Goal: Share content: Share content

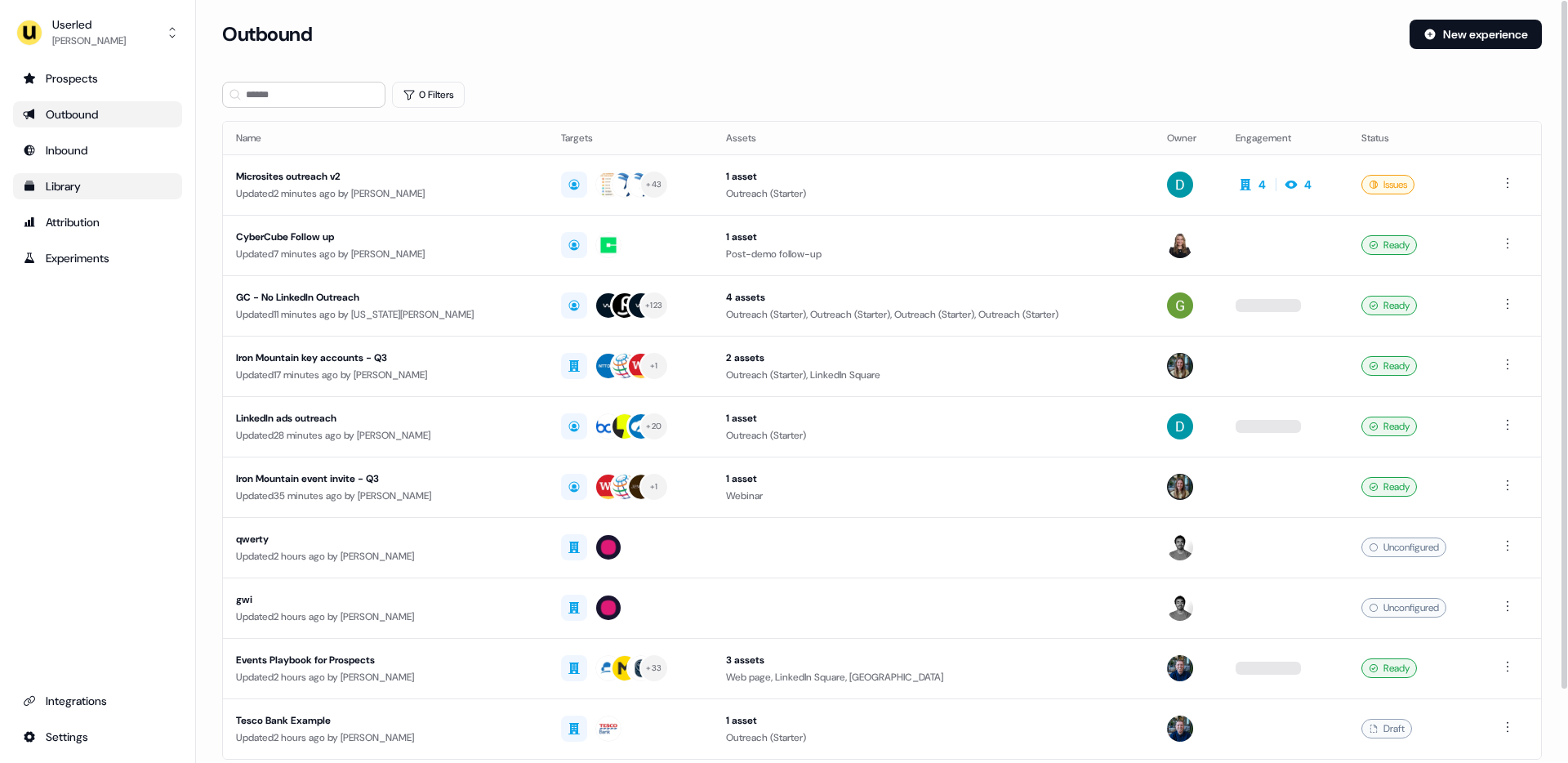
click at [90, 188] on div "Library" at bounding box center [98, 187] width 150 height 17
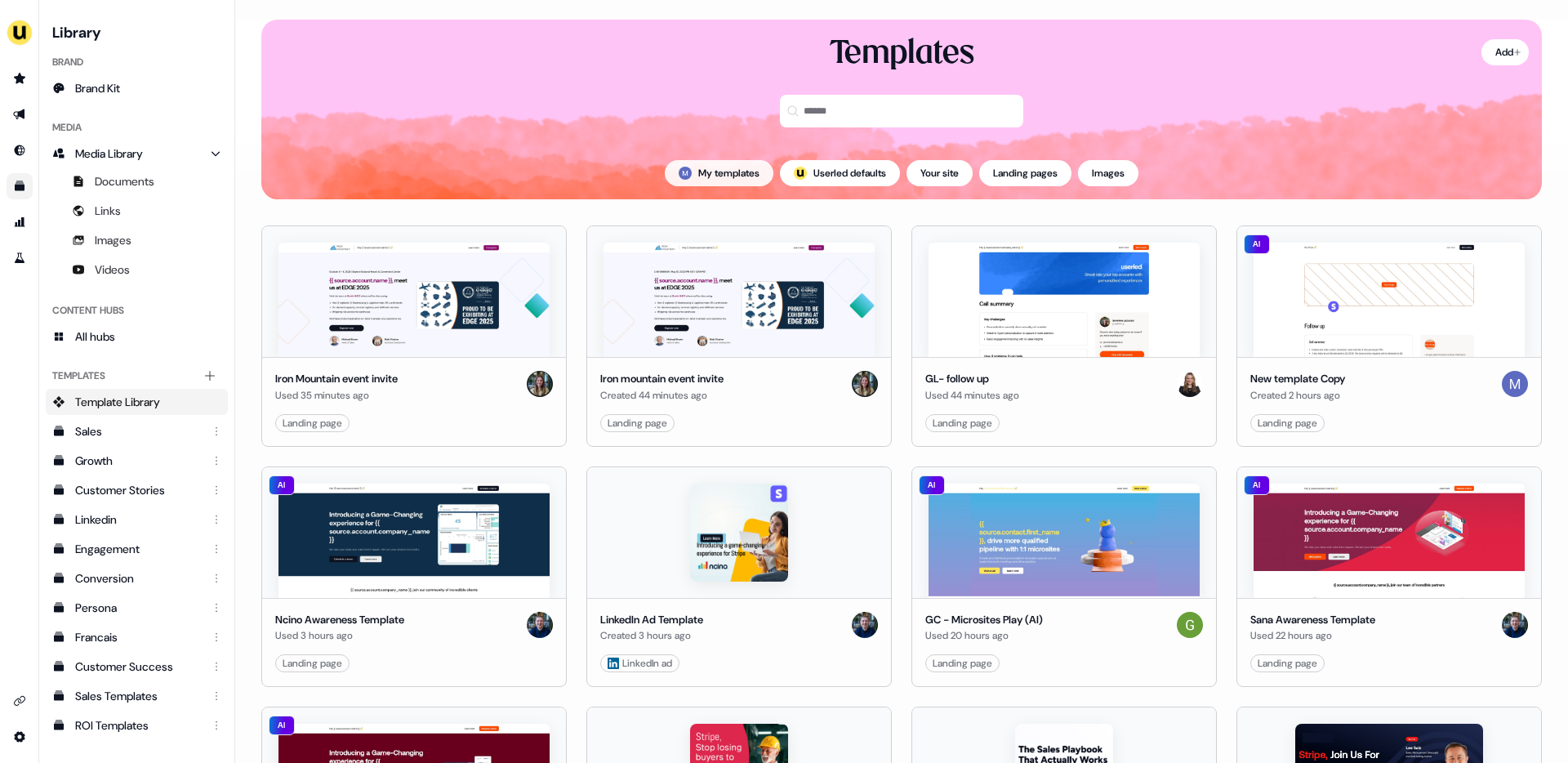
click at [692, 170] on button "My templates" at bounding box center [718, 173] width 108 height 26
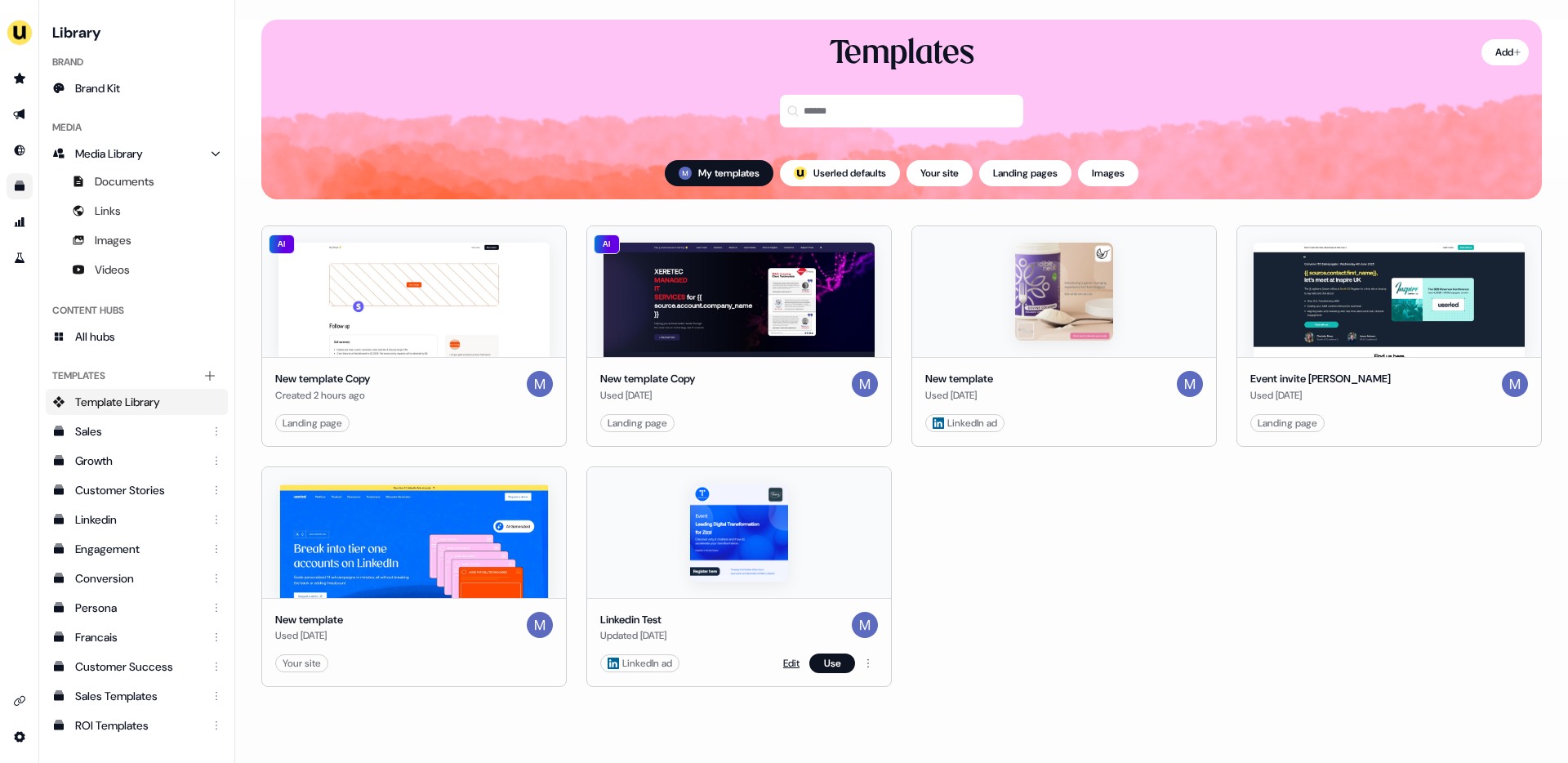
click at [792, 665] on link "Edit" at bounding box center [791, 663] width 17 height 17
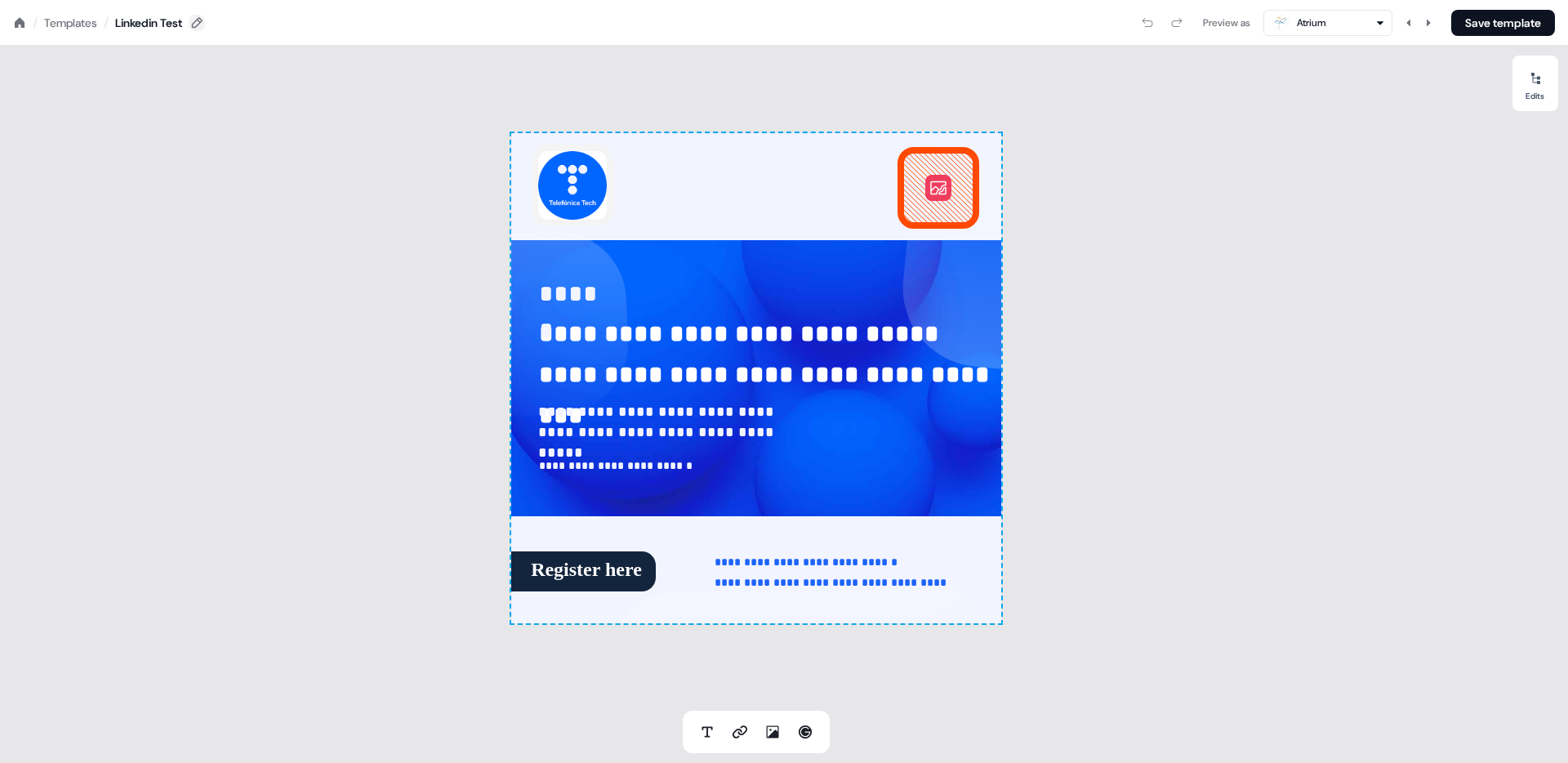
click at [204, 15] on button at bounding box center [197, 23] width 17 height 17
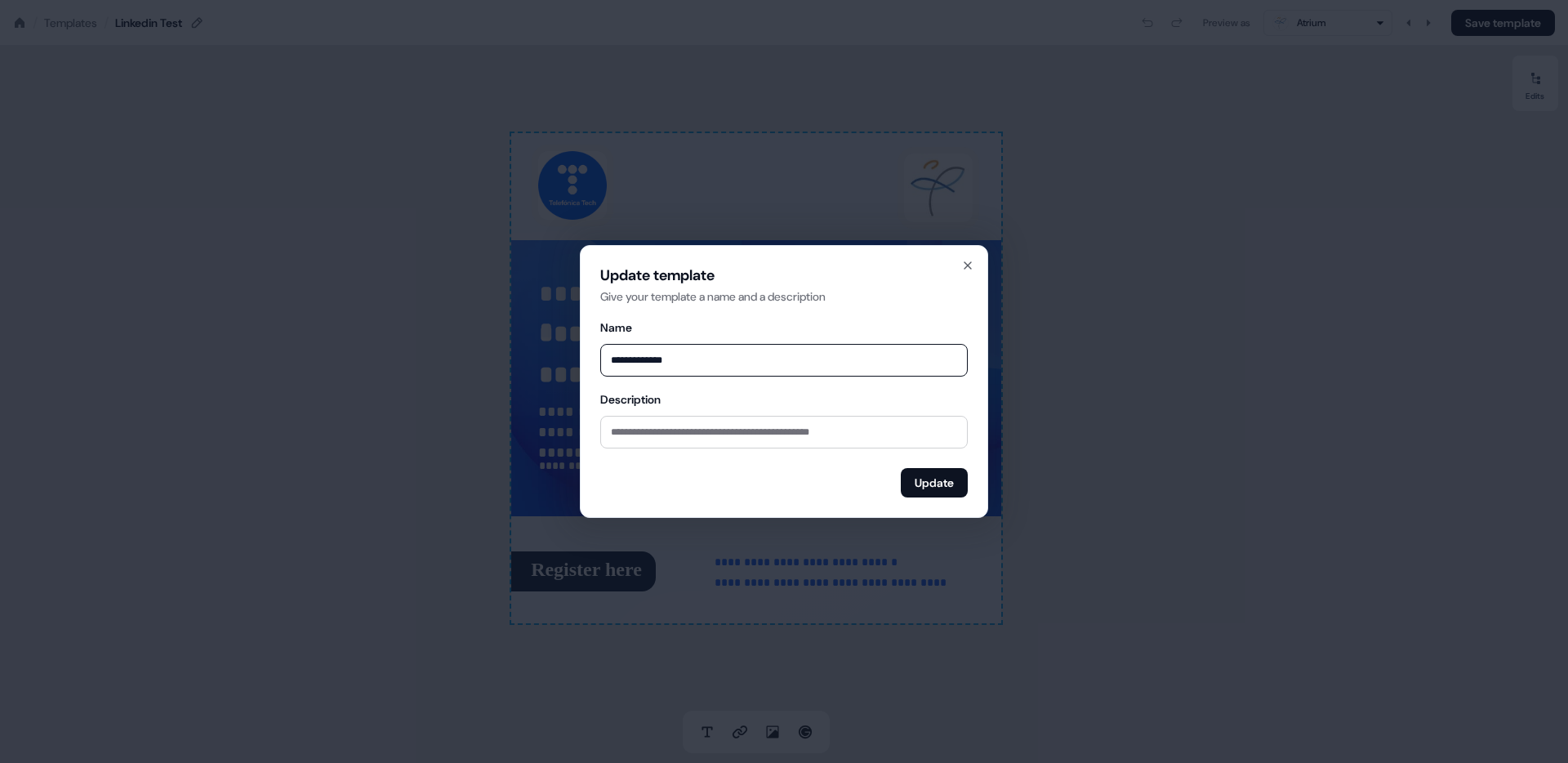
click at [664, 364] on input "**********" at bounding box center [783, 360] width 367 height 32
type input "**********"
click at [938, 482] on button "Update" at bounding box center [934, 483] width 67 height 30
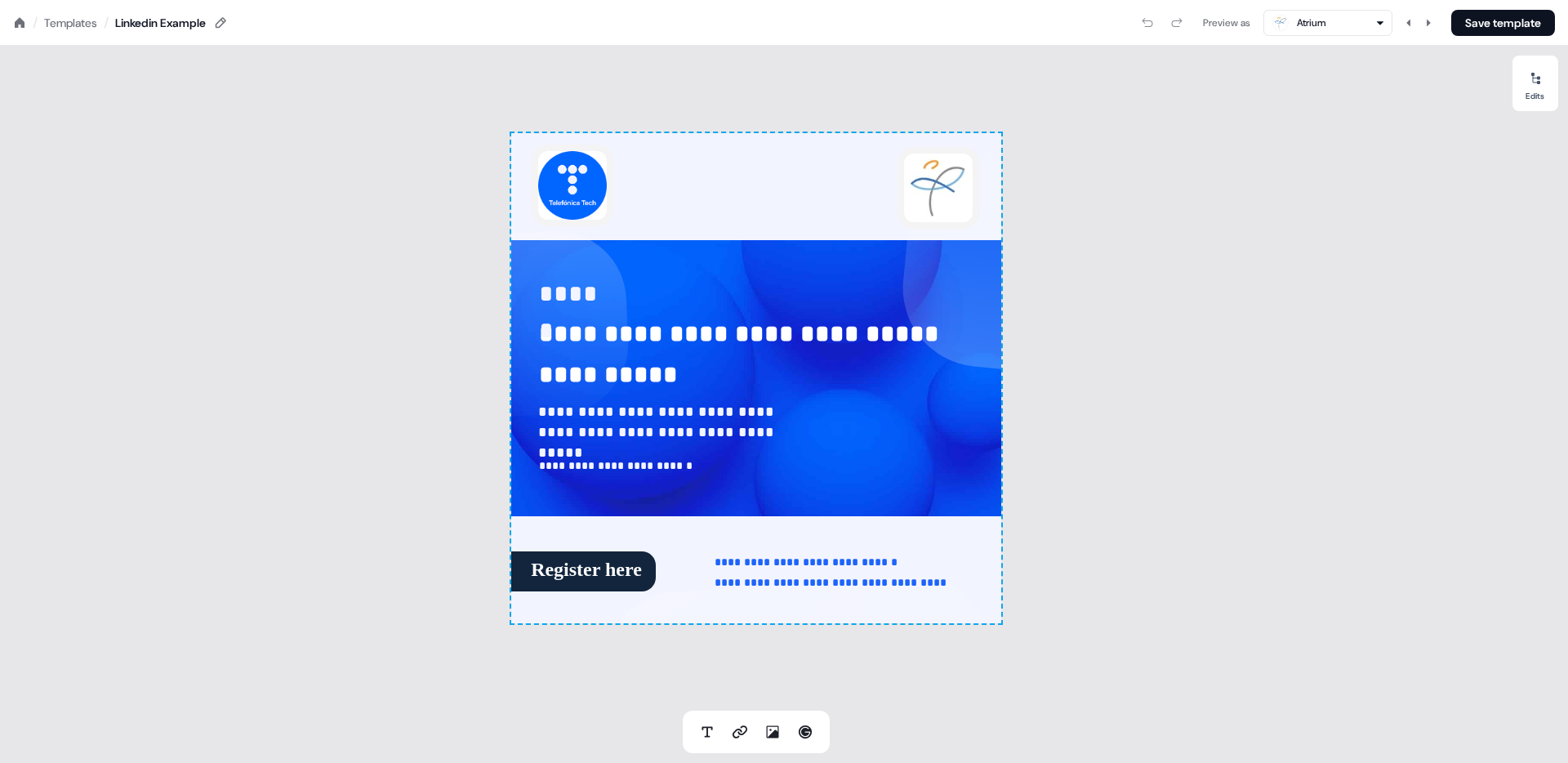
click at [67, 18] on div "Templates" at bounding box center [70, 23] width 53 height 17
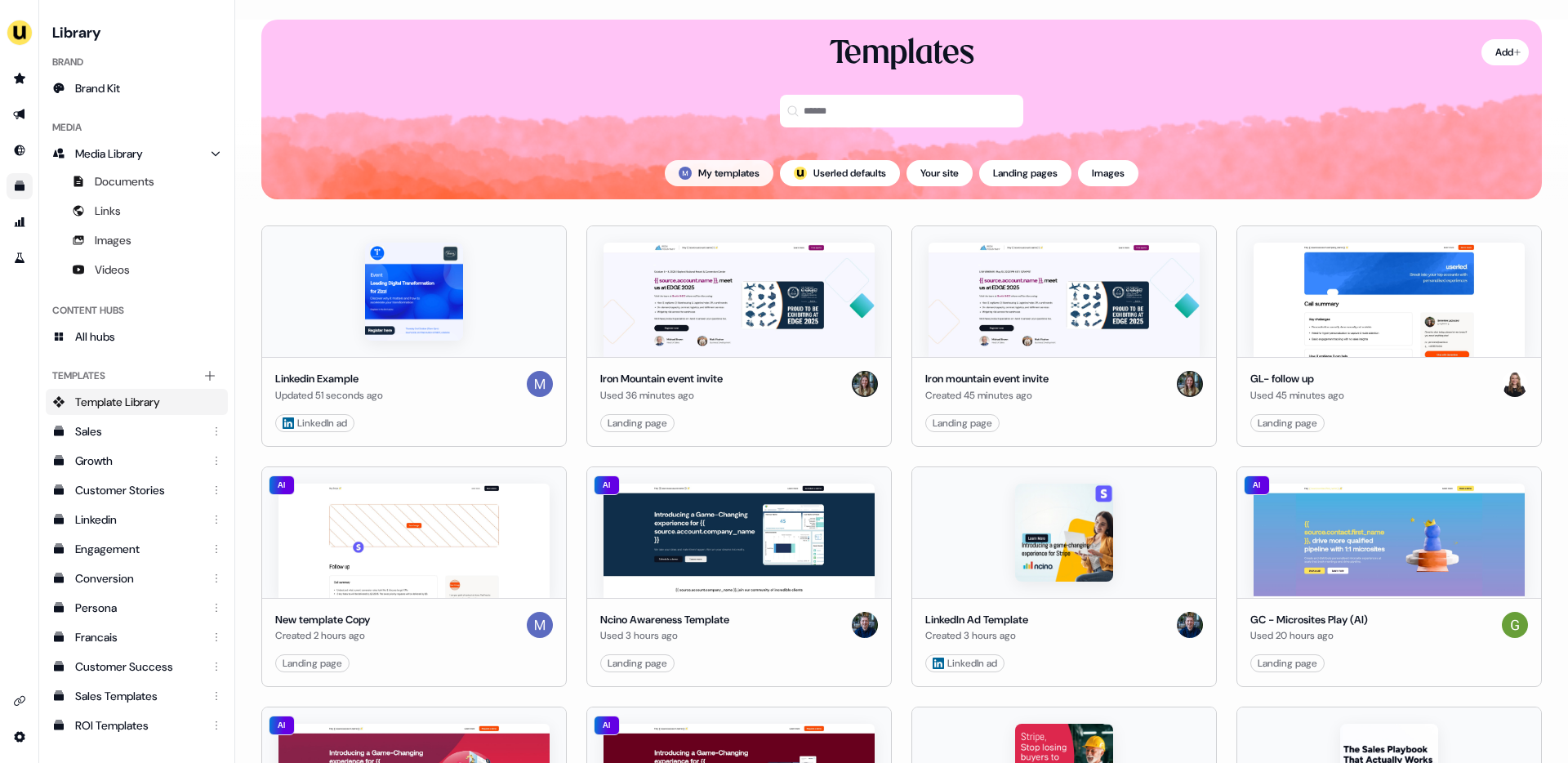
click at [732, 181] on button "My templates" at bounding box center [718, 173] width 108 height 26
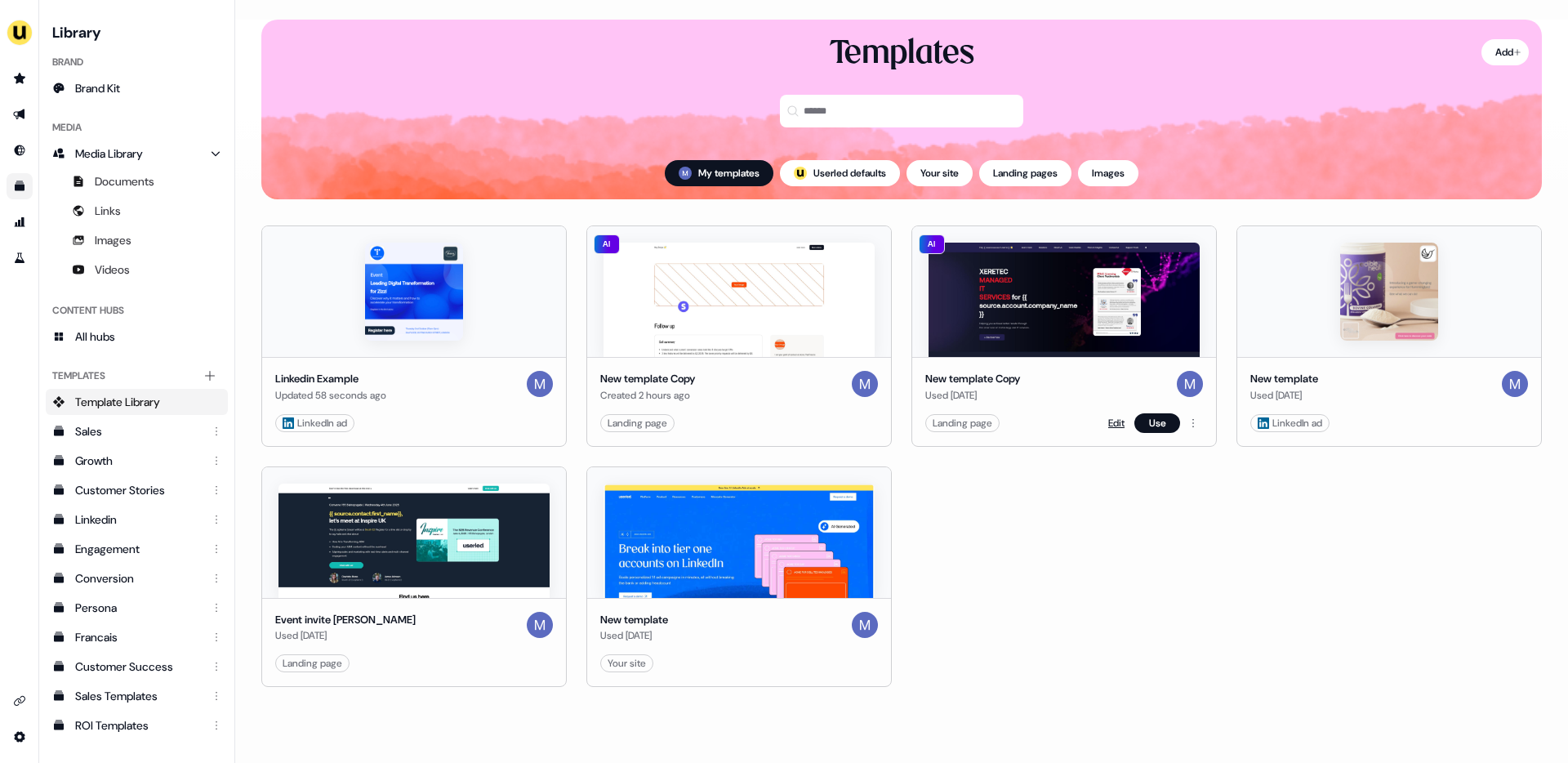
click at [1117, 425] on link "Edit" at bounding box center [1117, 424] width 17 height 17
click at [1109, 422] on link "Edit" at bounding box center [1117, 424] width 17 height 17
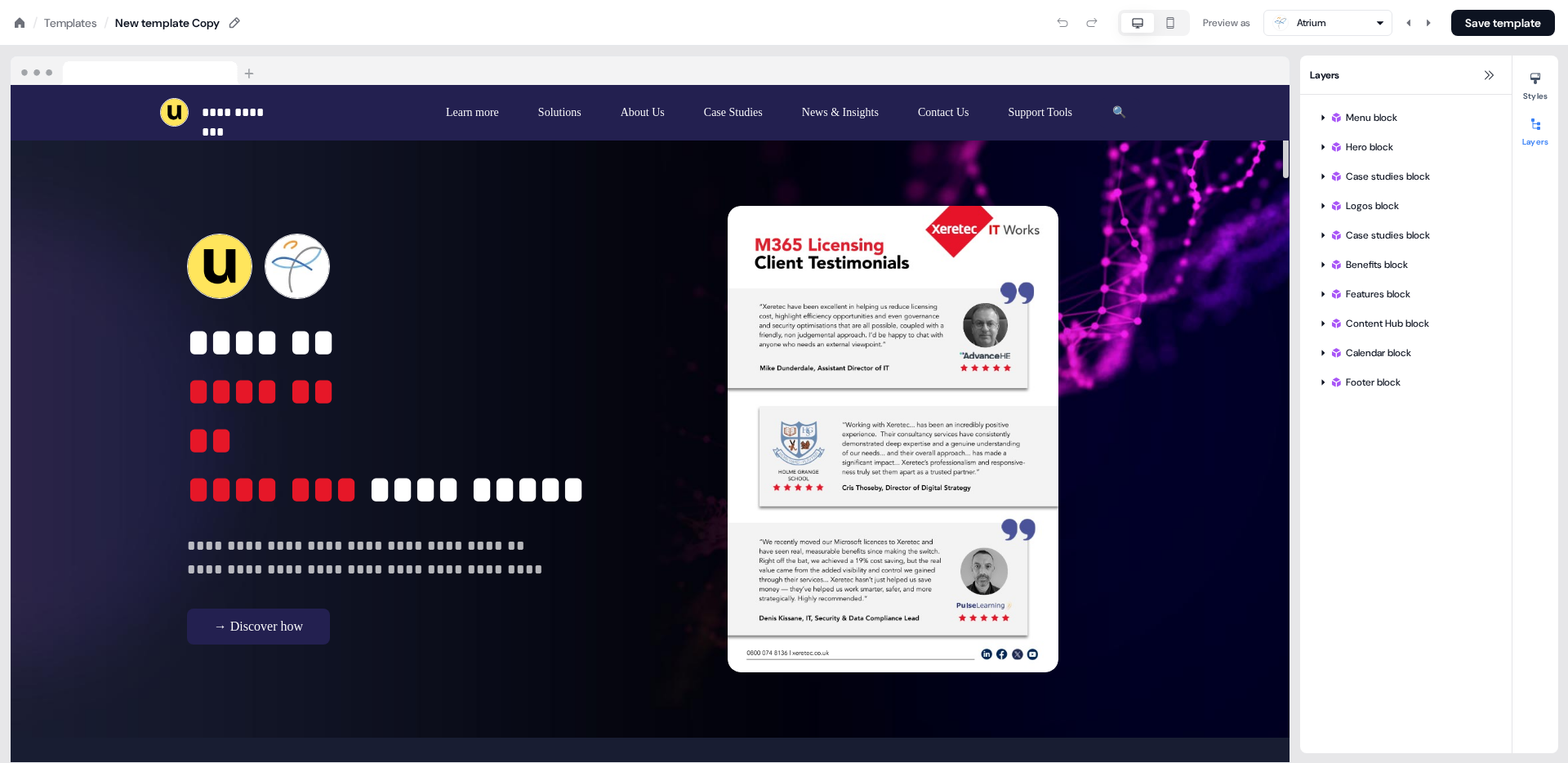
click at [251, 21] on div "Preview as Atrium Save template" at bounding box center [898, 23] width 1312 height 26
click at [241, 21] on icon at bounding box center [234, 23] width 13 height 13
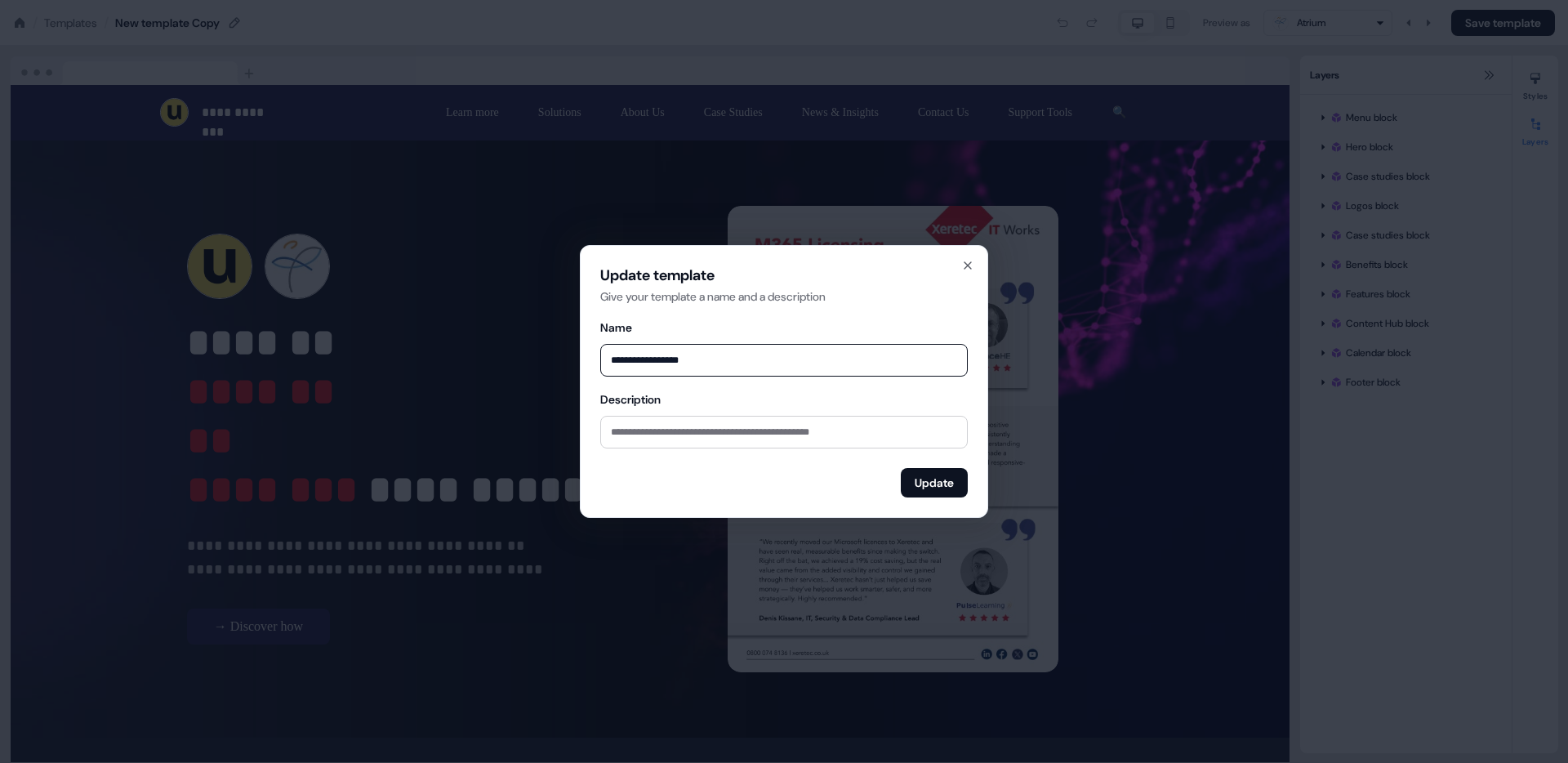
click at [693, 366] on input "**********" at bounding box center [783, 360] width 367 height 32
type input "**********"
click at [645, 361] on input "**********" at bounding box center [783, 360] width 367 height 32
drag, startPoint x: 645, startPoint y: 361, endPoint x: 603, endPoint y: 363, distance: 42.0
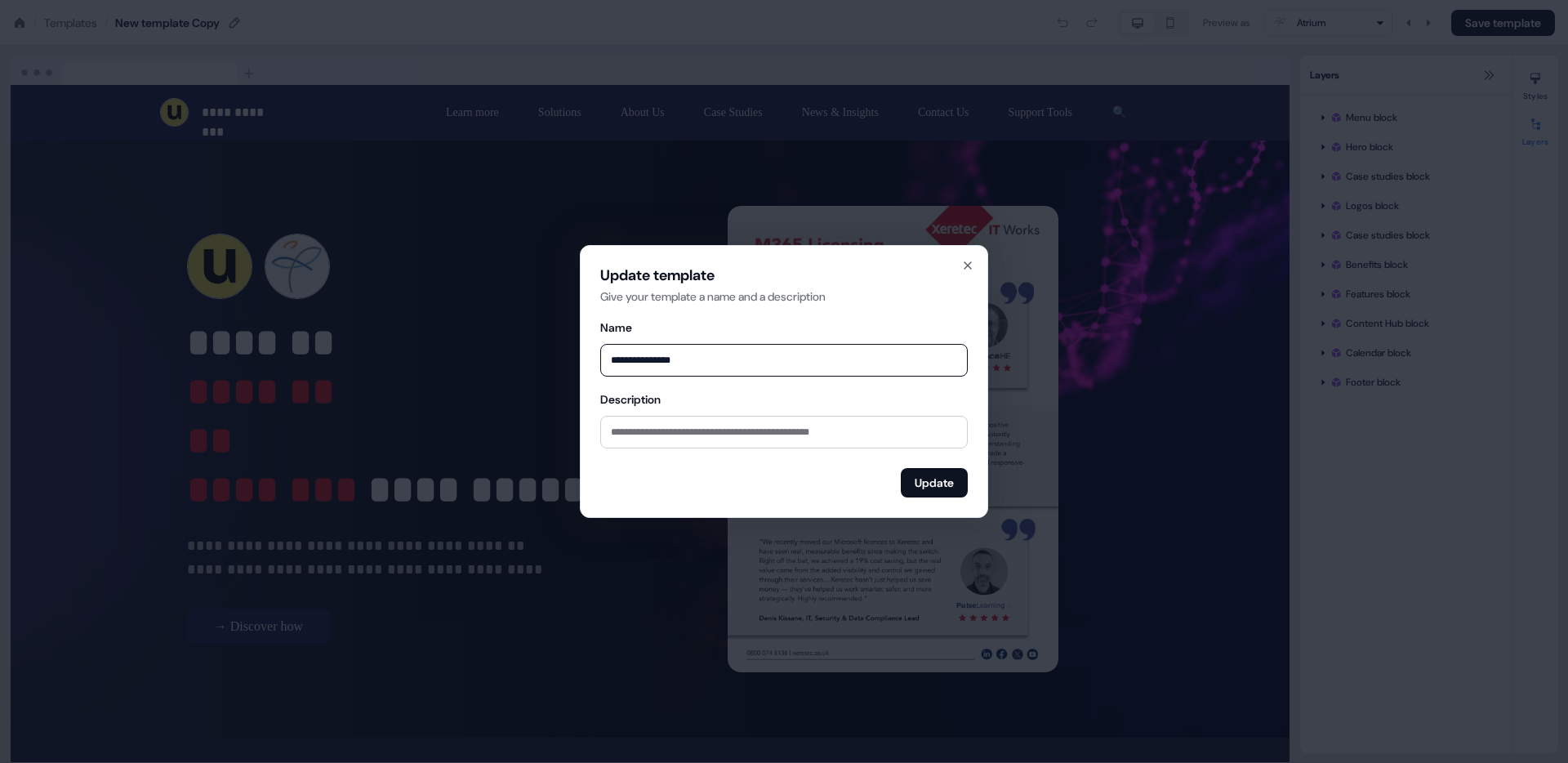
click at [603, 363] on input "**********" at bounding box center [783, 360] width 367 height 32
type input "**********"
click at [917, 479] on button "Update" at bounding box center [934, 483] width 67 height 30
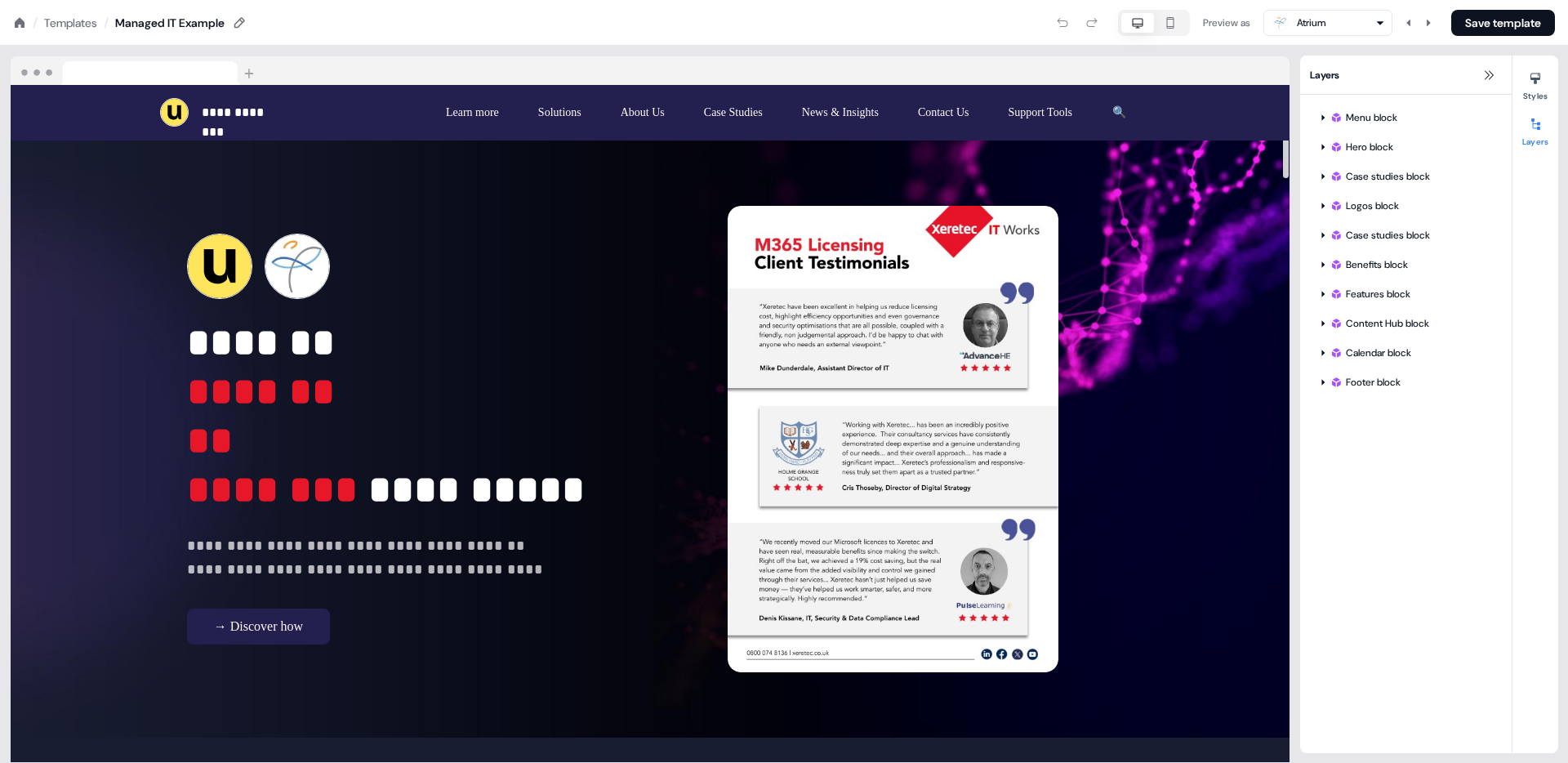
click at [80, 18] on div "Templates" at bounding box center [70, 23] width 53 height 17
click at [88, 20] on div "Templates" at bounding box center [70, 23] width 53 height 17
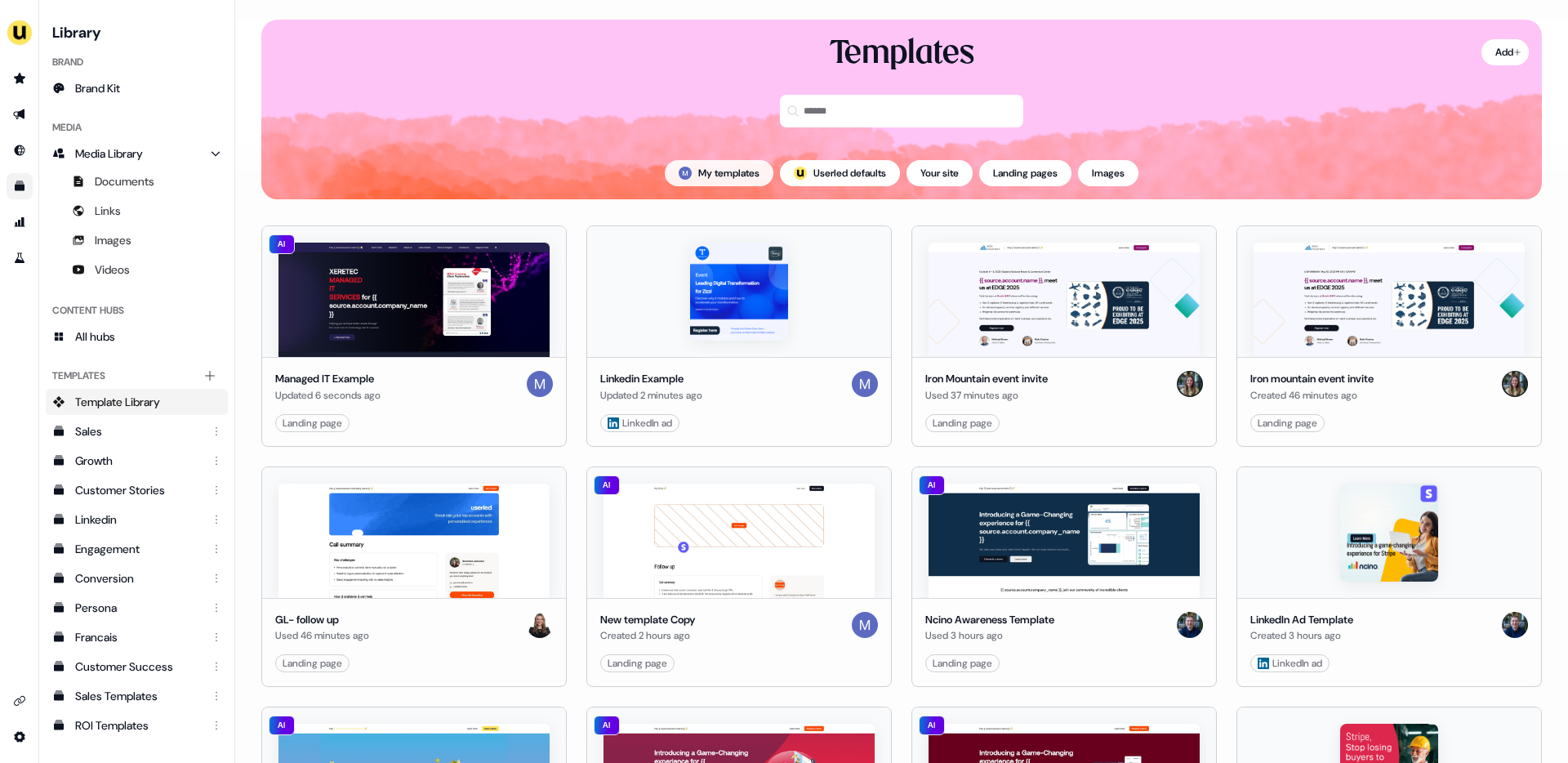
click at [741, 166] on button "My templates" at bounding box center [718, 173] width 108 height 26
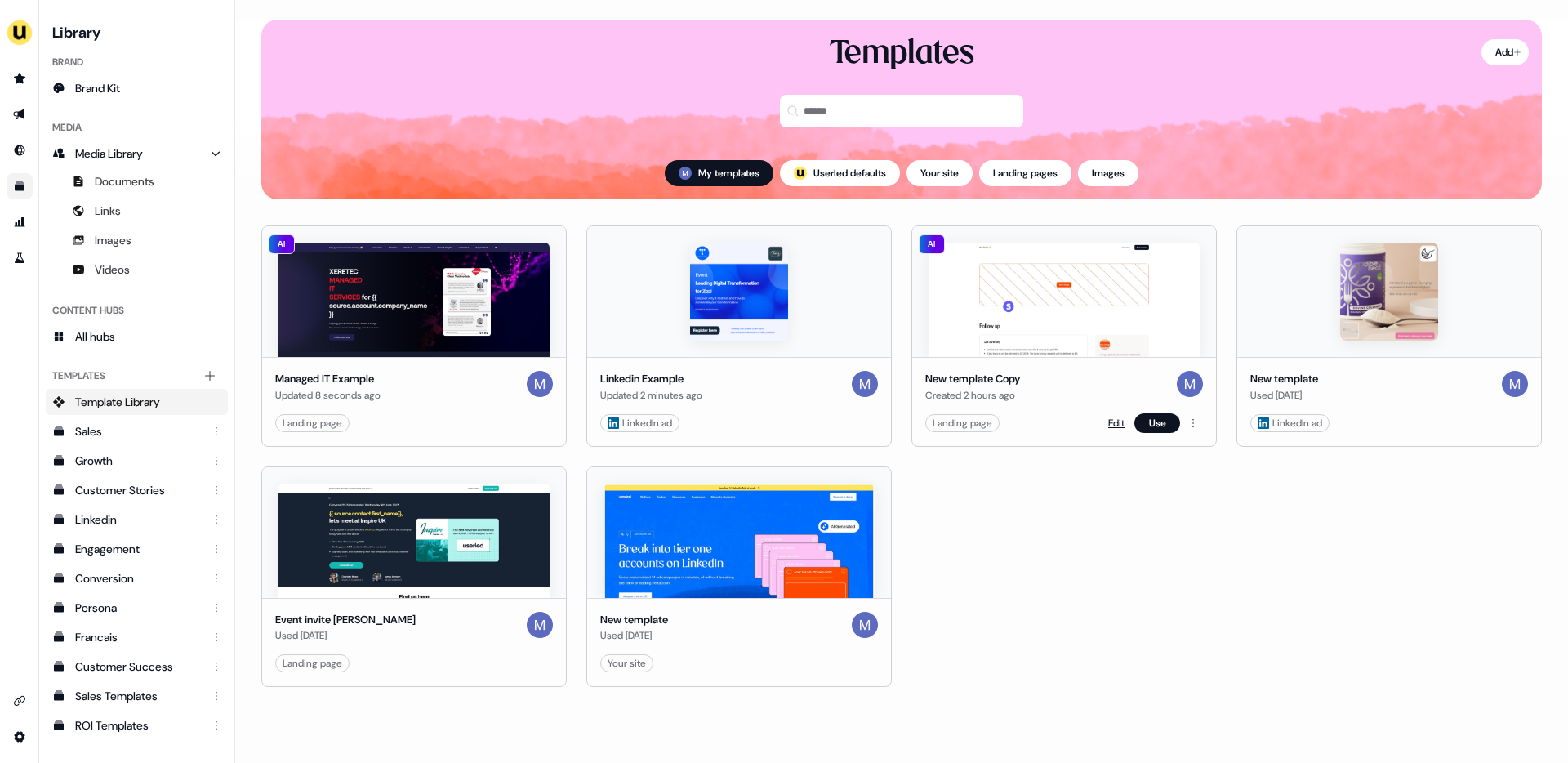
click at [1115, 420] on link "Edit" at bounding box center [1117, 424] width 17 height 17
click at [1113, 420] on link "Edit" at bounding box center [1117, 424] width 17 height 17
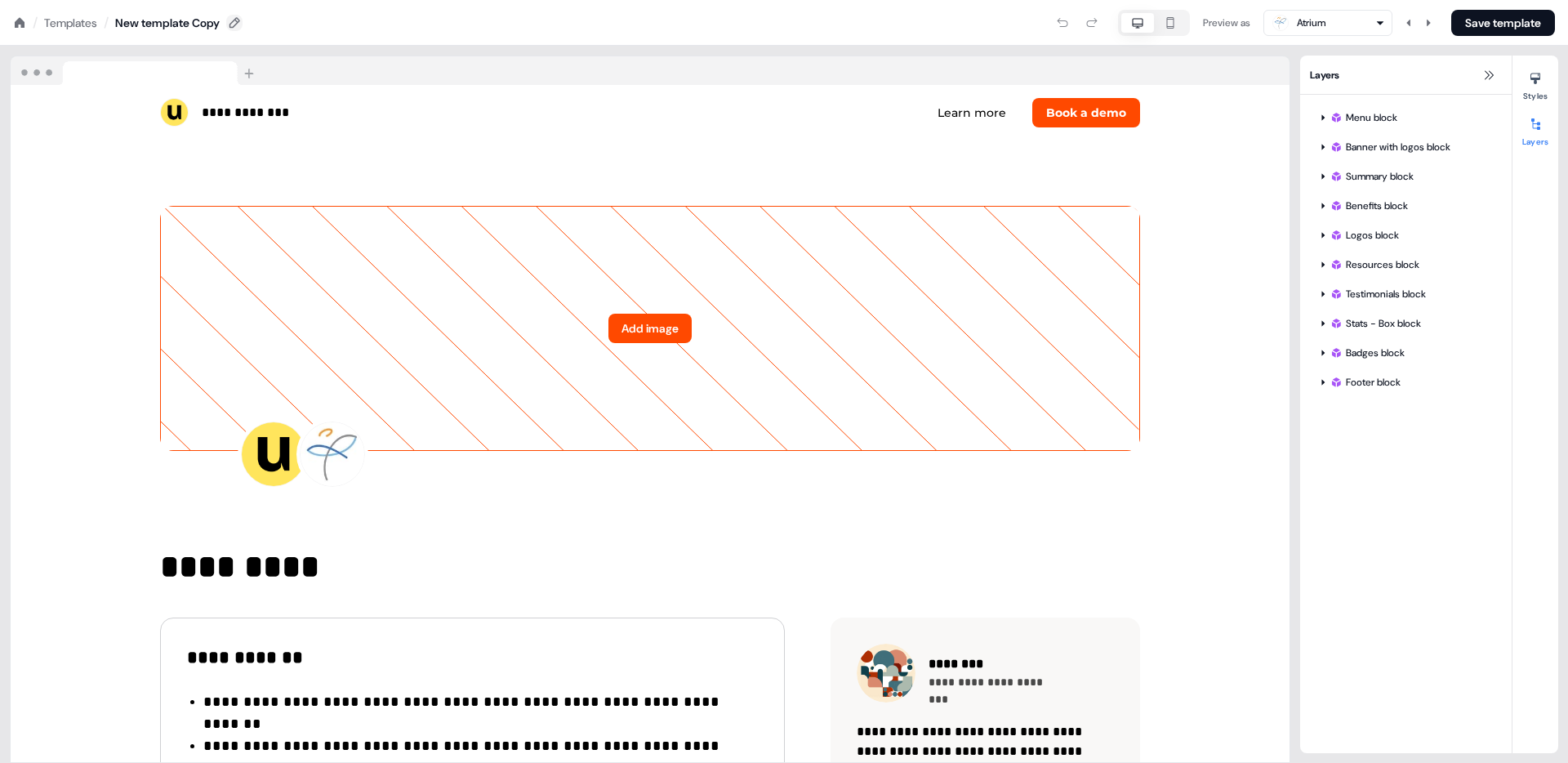
click at [241, 23] on icon at bounding box center [234, 23] width 13 height 13
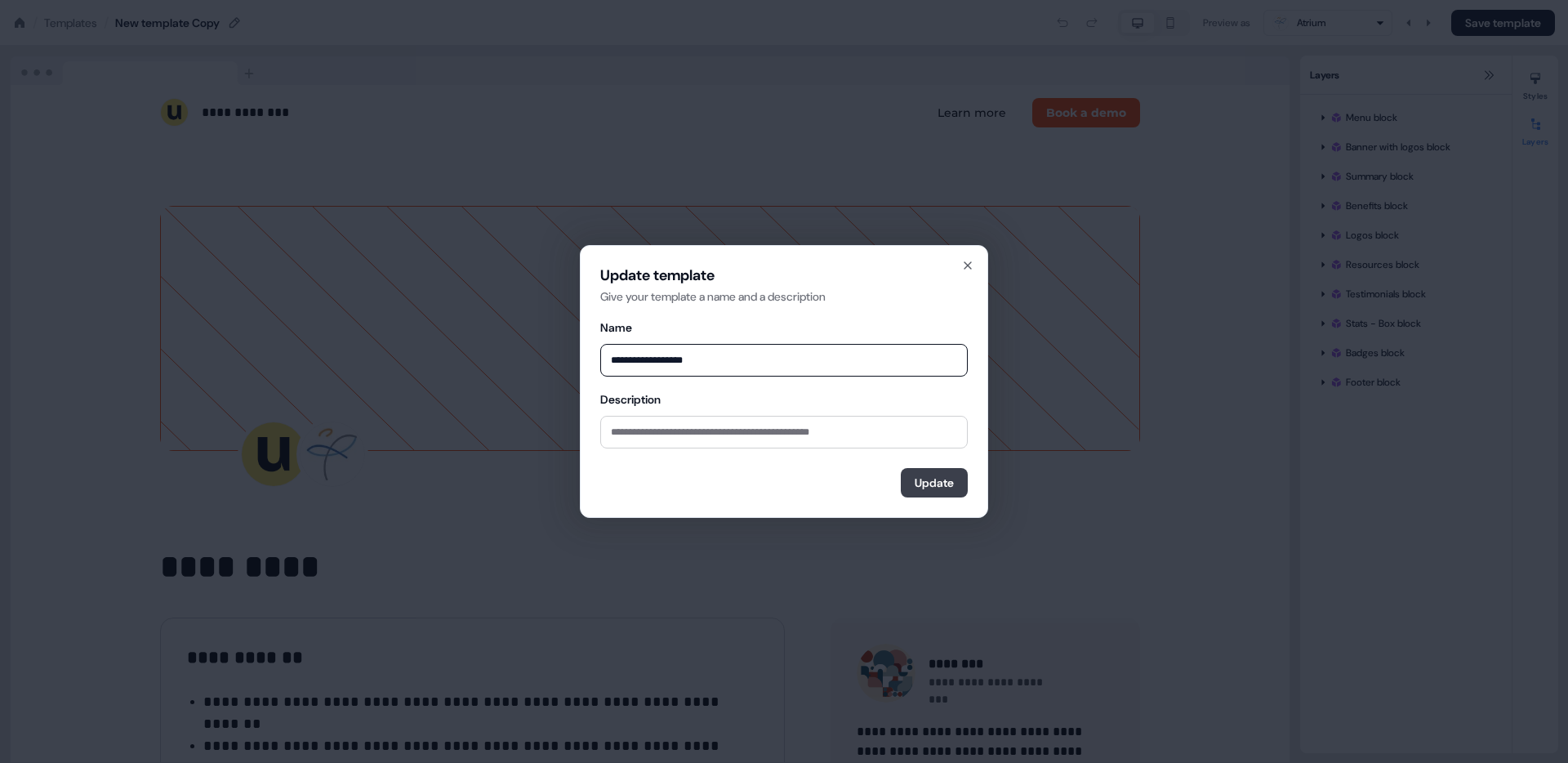
type input "**********"
click at [934, 487] on button "Update" at bounding box center [934, 483] width 67 height 30
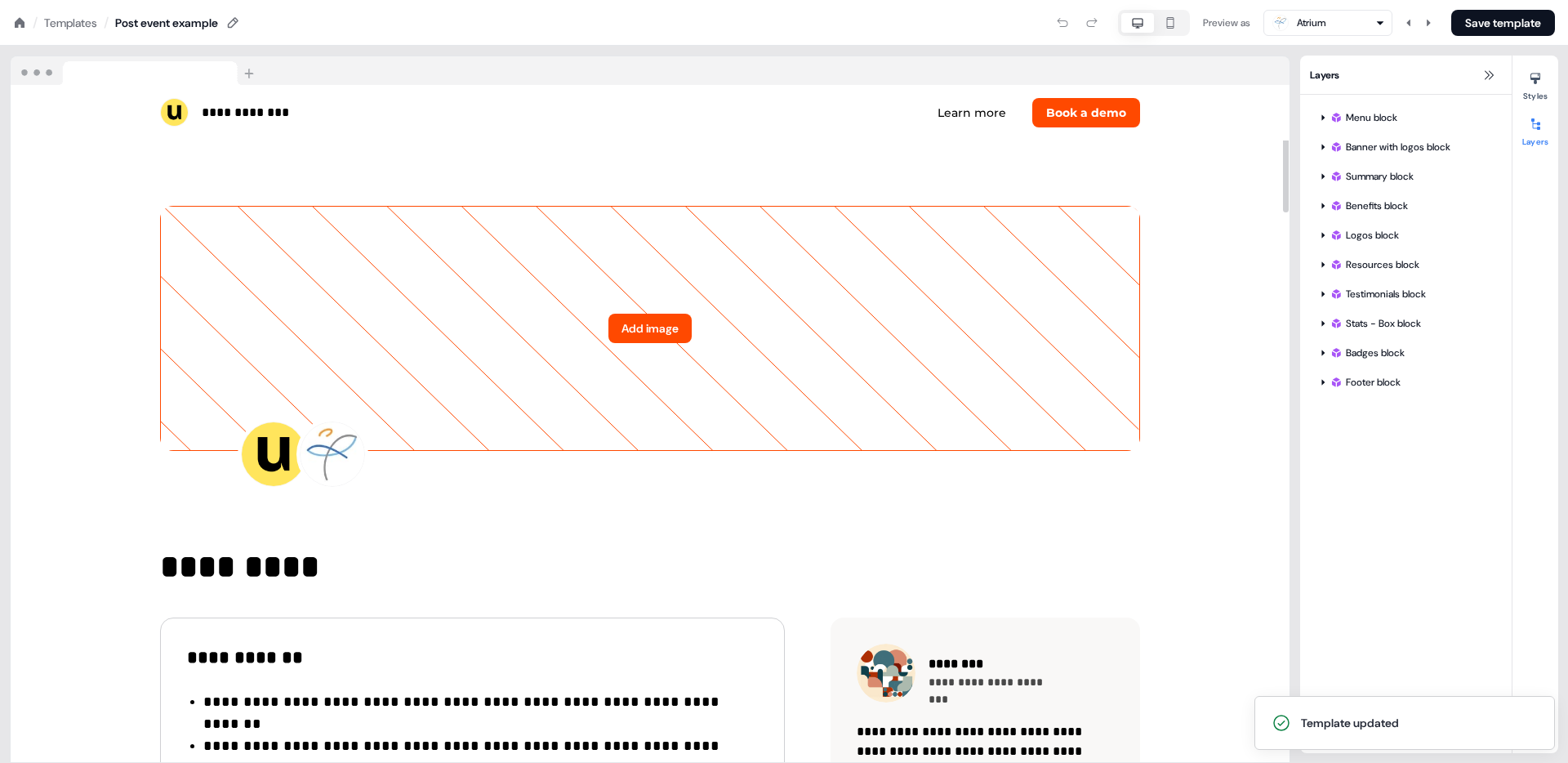
click at [79, 18] on div "Templates" at bounding box center [70, 23] width 53 height 17
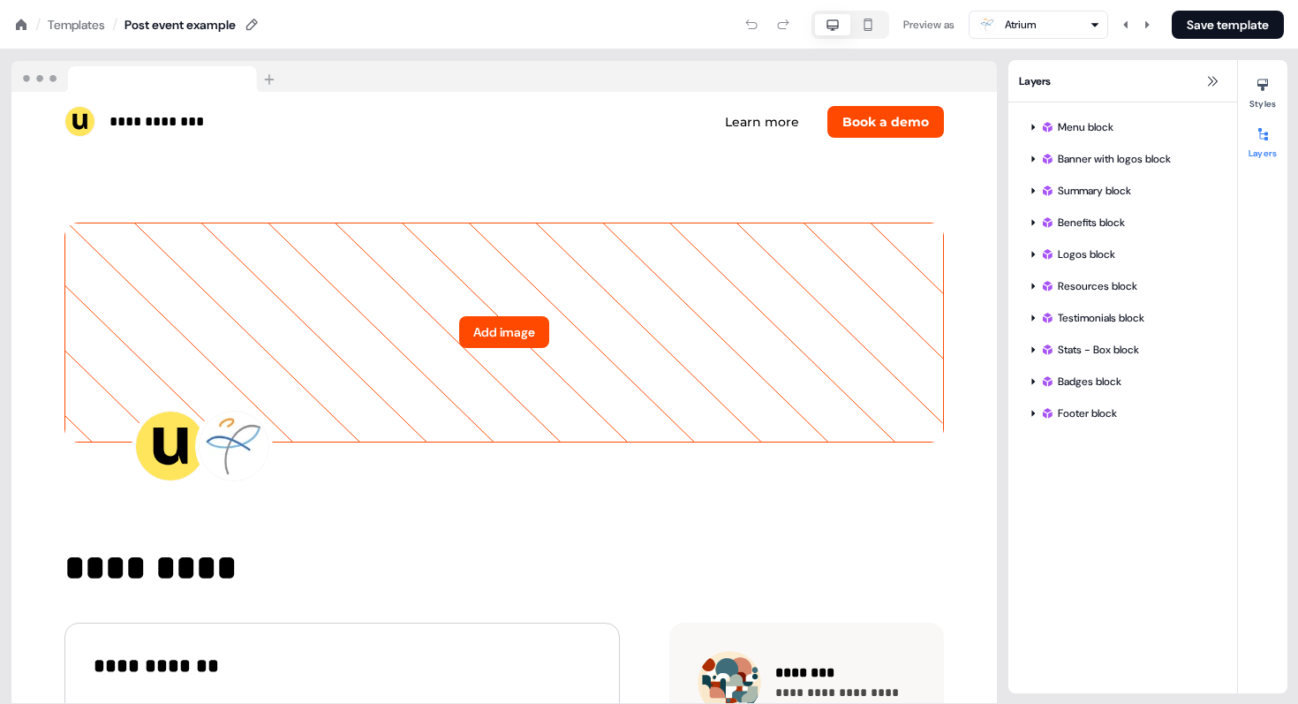
click at [32, 22] on div "/ Templates /" at bounding box center [65, 24] width 103 height 19
click at [26, 22] on icon at bounding box center [21, 25] width 14 height 14
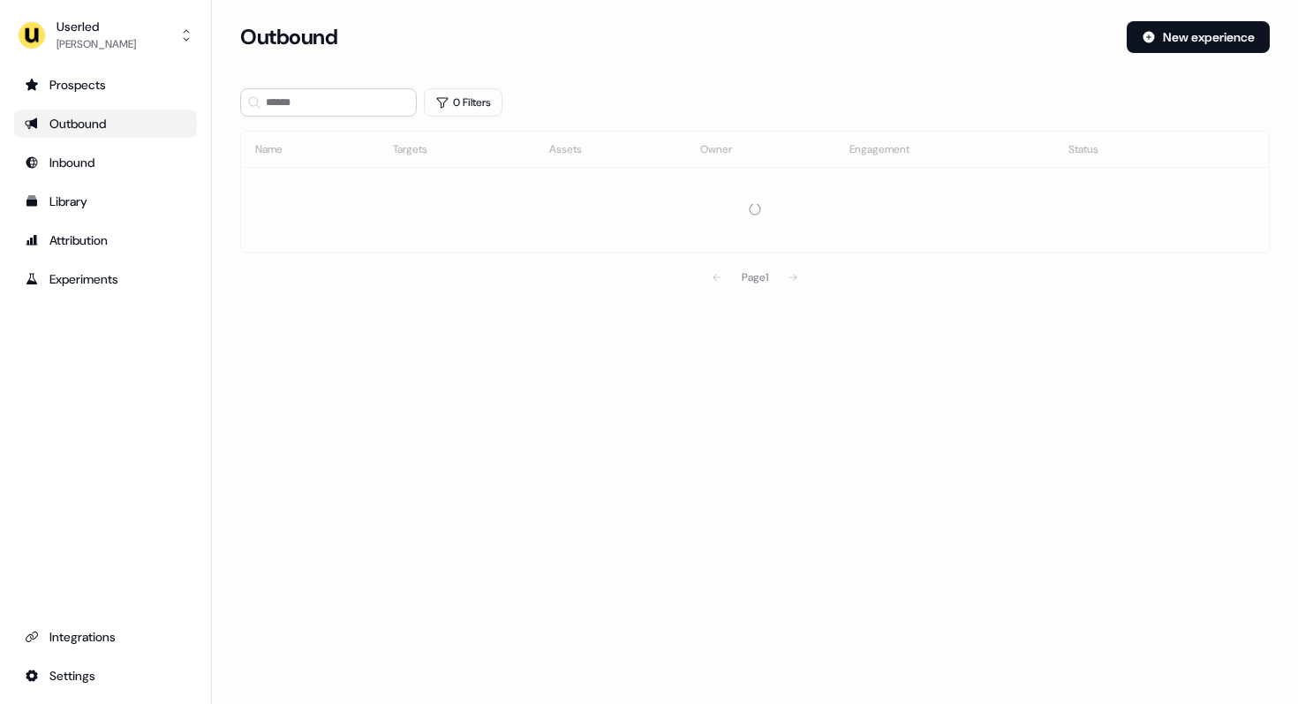
click at [79, 126] on div "Outbound" at bounding box center [106, 124] width 162 height 18
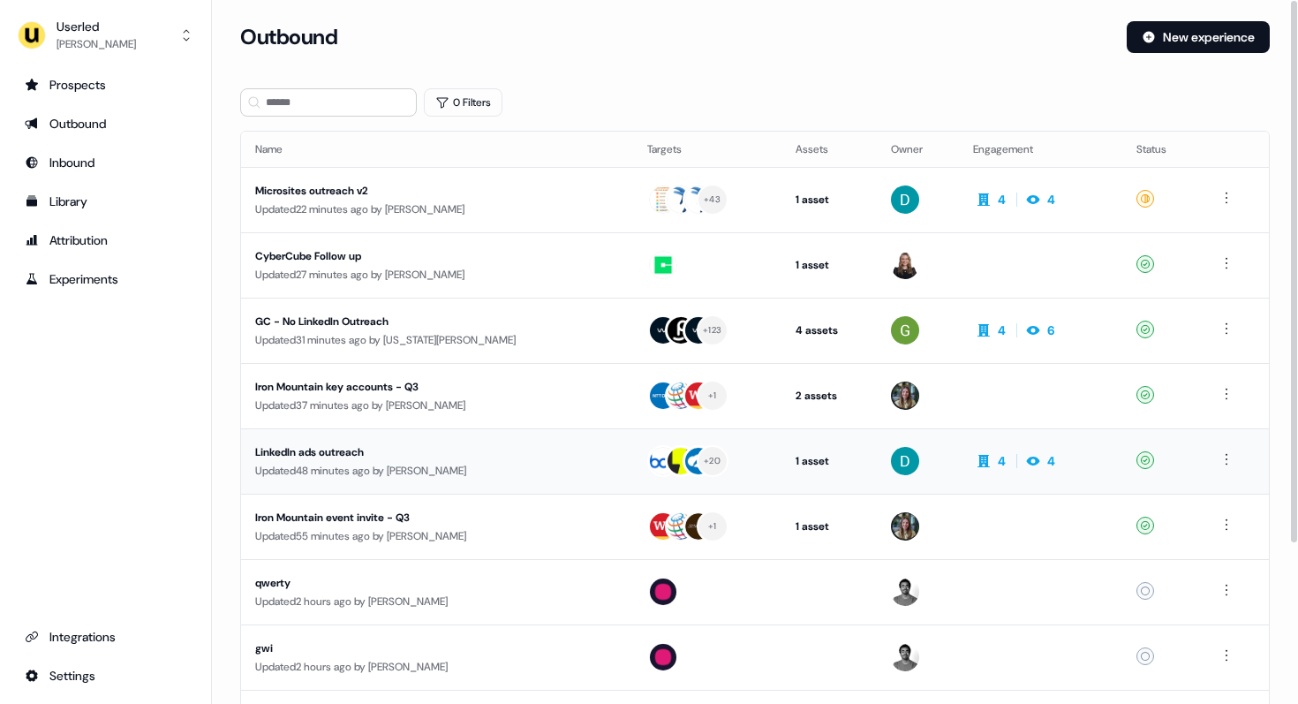
click at [390, 458] on div "LinkedIn ads outreach" at bounding box center [417, 452] width 325 height 18
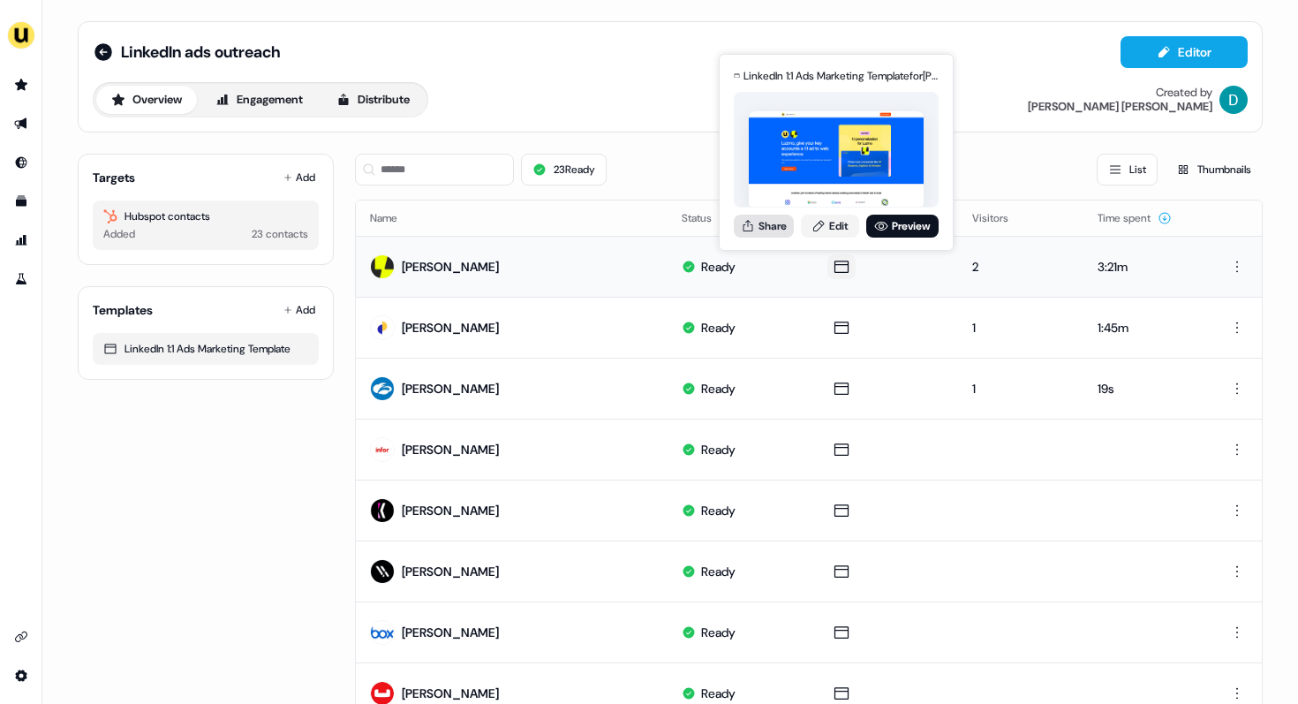
click at [777, 228] on button "Share" at bounding box center [764, 226] width 60 height 23
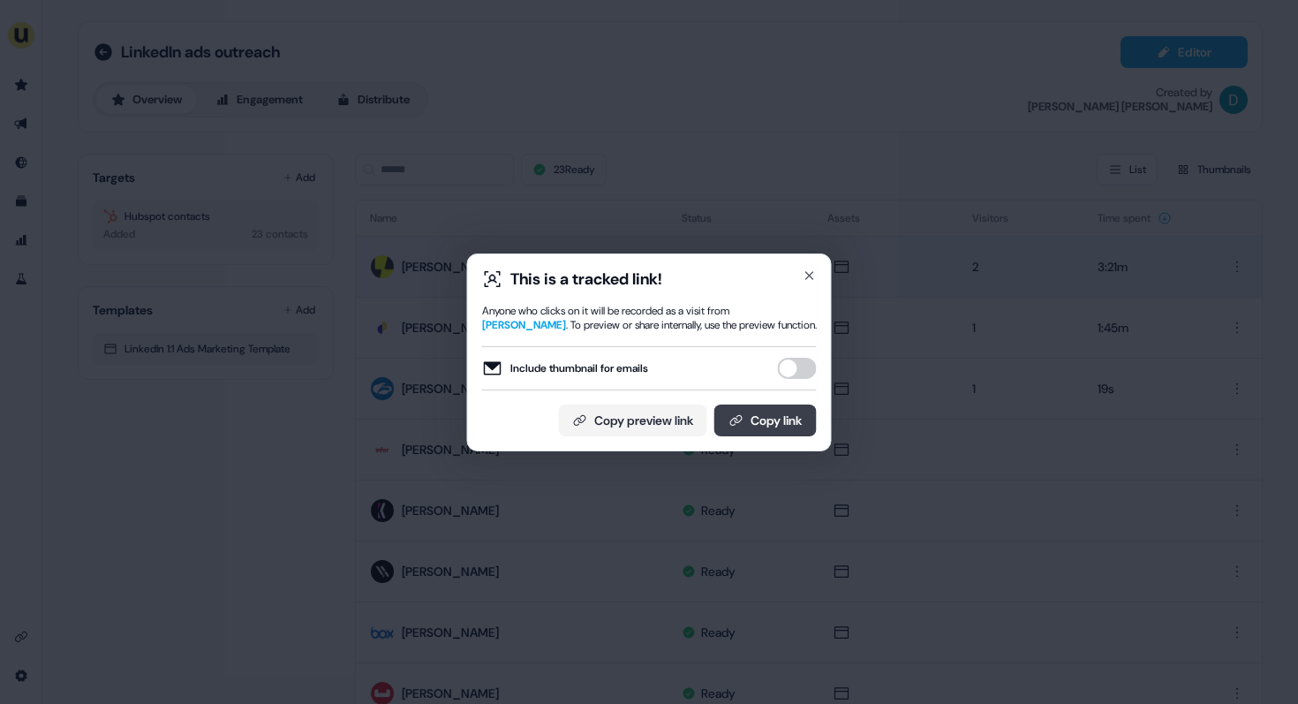
click at [778, 427] on button "Copy link" at bounding box center [766, 421] width 102 height 32
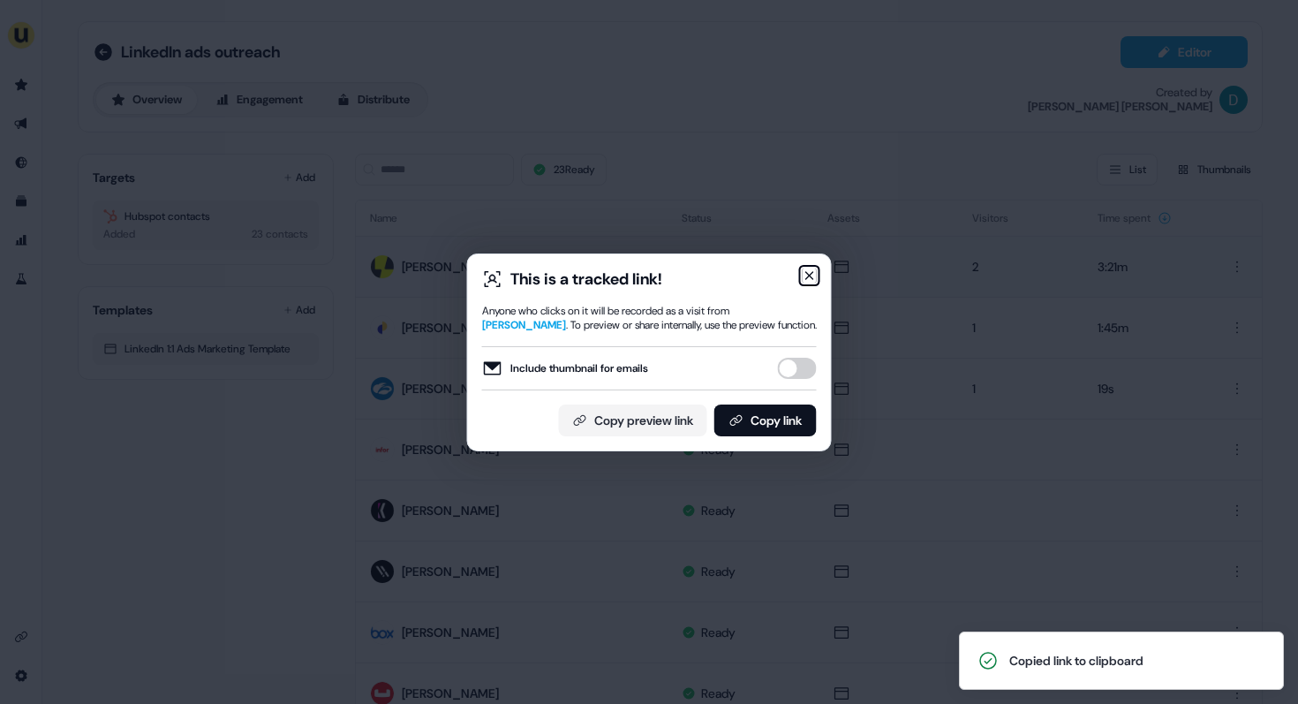
click at [808, 274] on icon "button" at bounding box center [809, 275] width 7 height 7
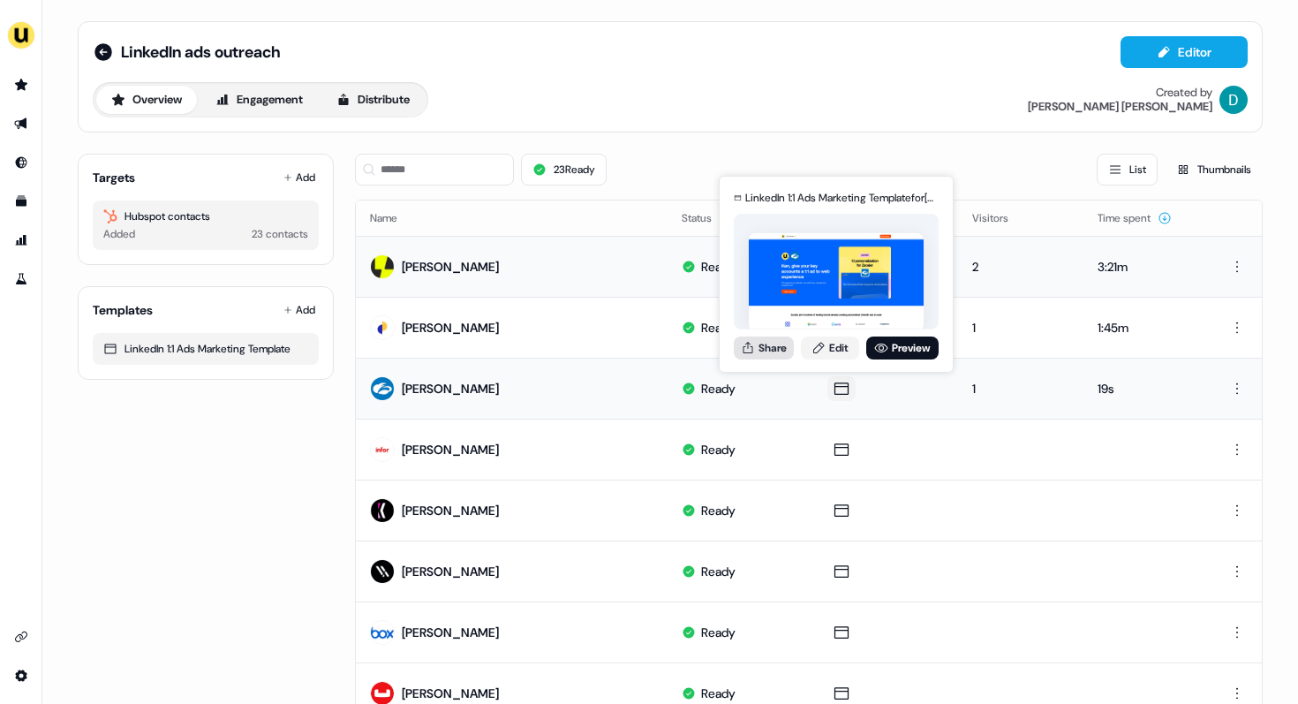
click at [781, 347] on button "Share" at bounding box center [764, 348] width 60 height 23
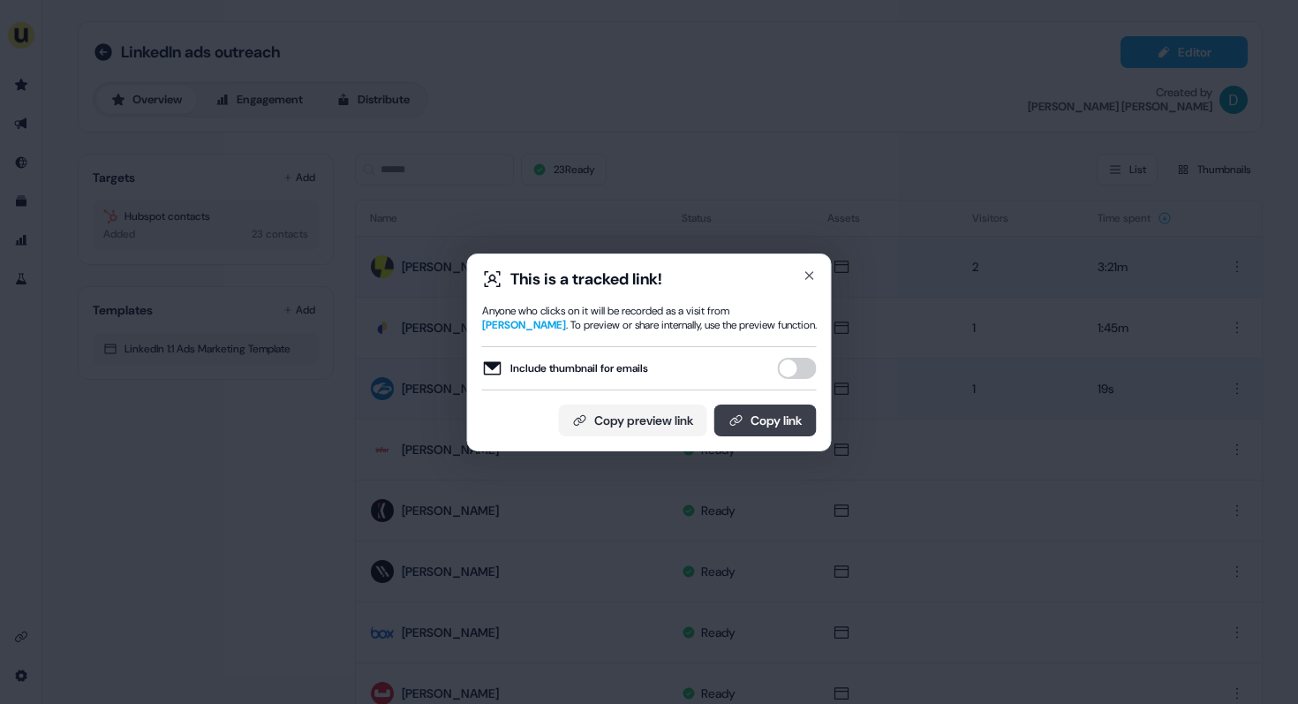
click at [763, 424] on button "Copy link" at bounding box center [766, 421] width 102 height 32
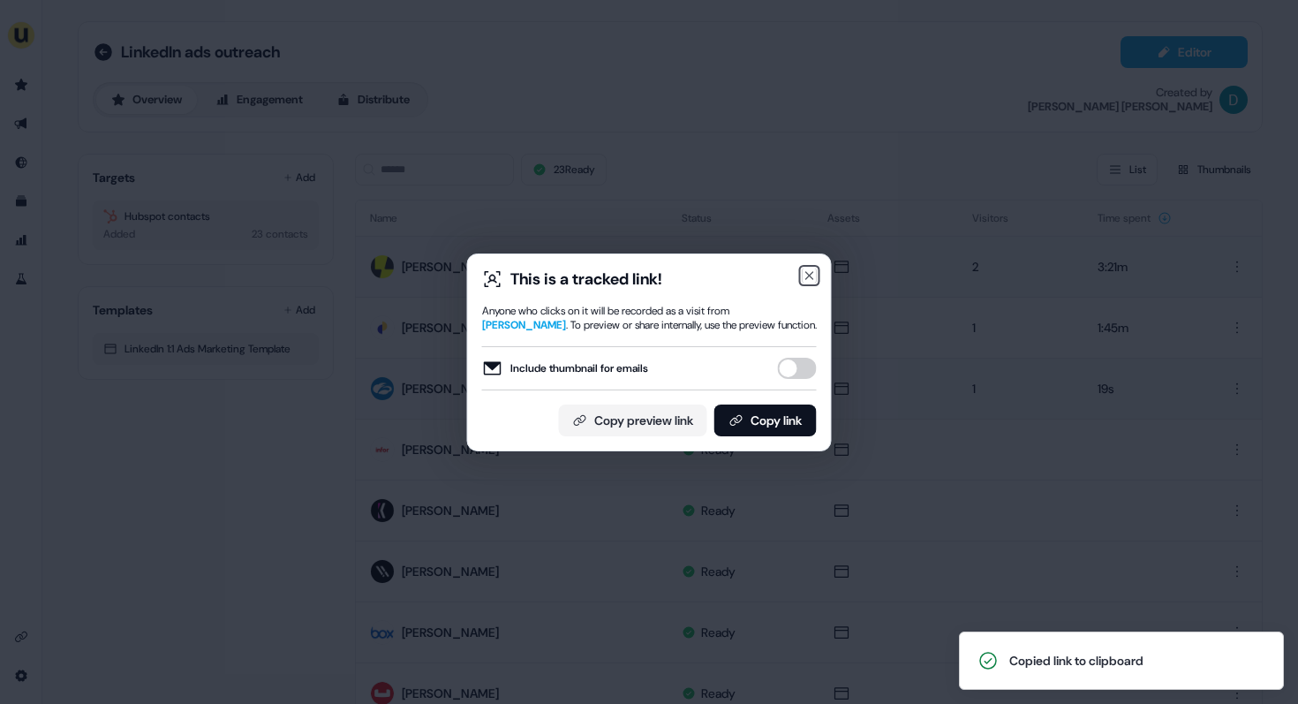
click at [808, 276] on icon "button" at bounding box center [809, 275] width 7 height 7
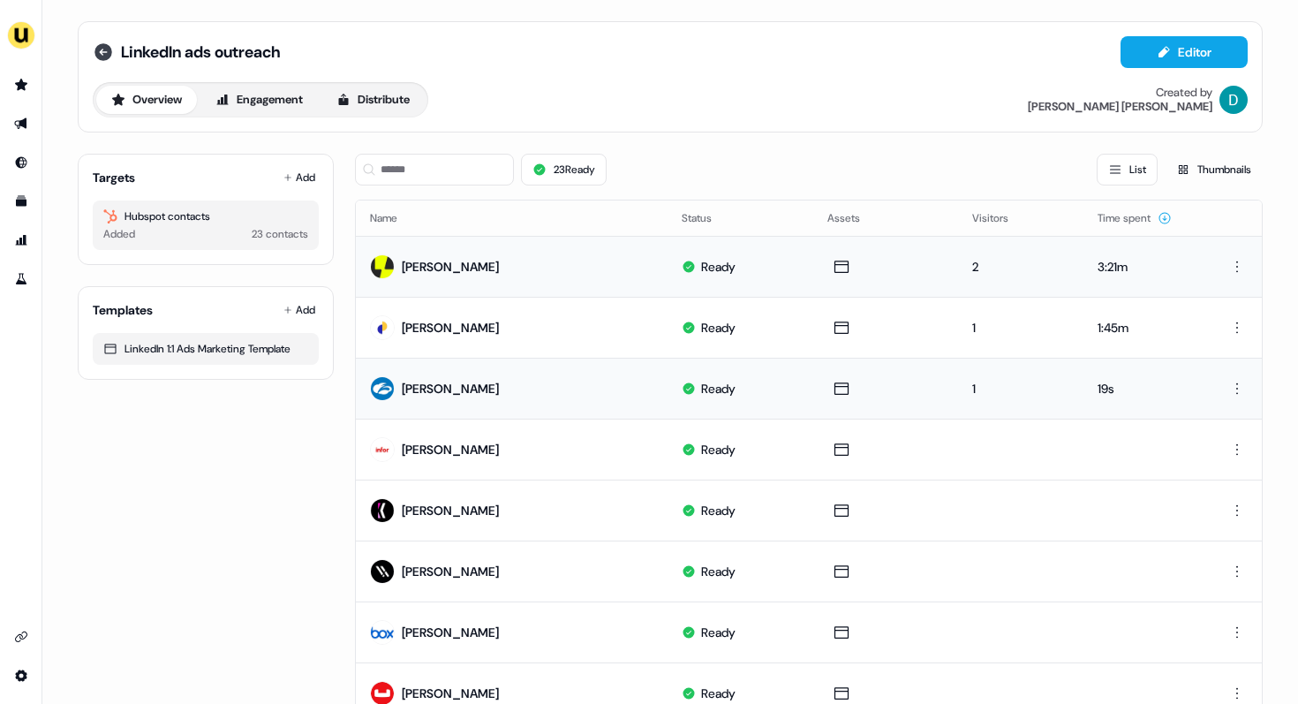
click at [103, 56] on icon at bounding box center [104, 52] width 18 height 18
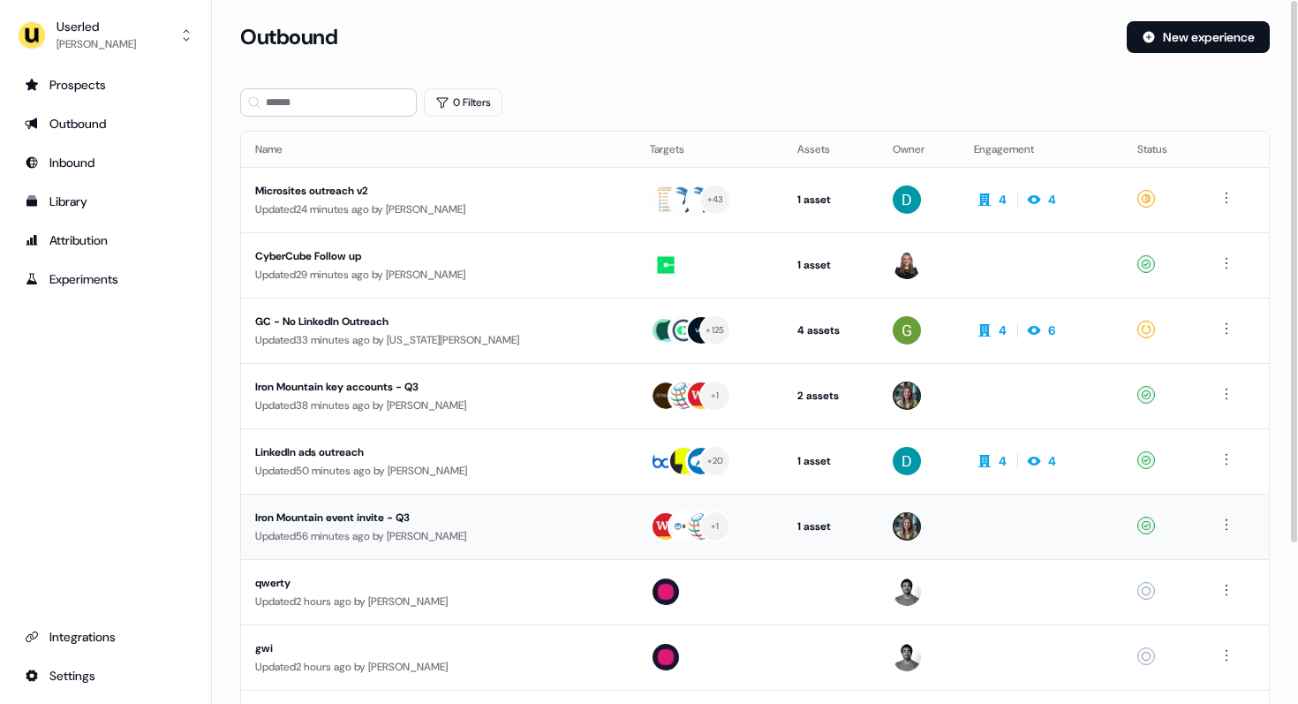
click at [353, 536] on div "Updated 56 minutes ago by Charlotte Stone" at bounding box center [438, 536] width 367 height 18
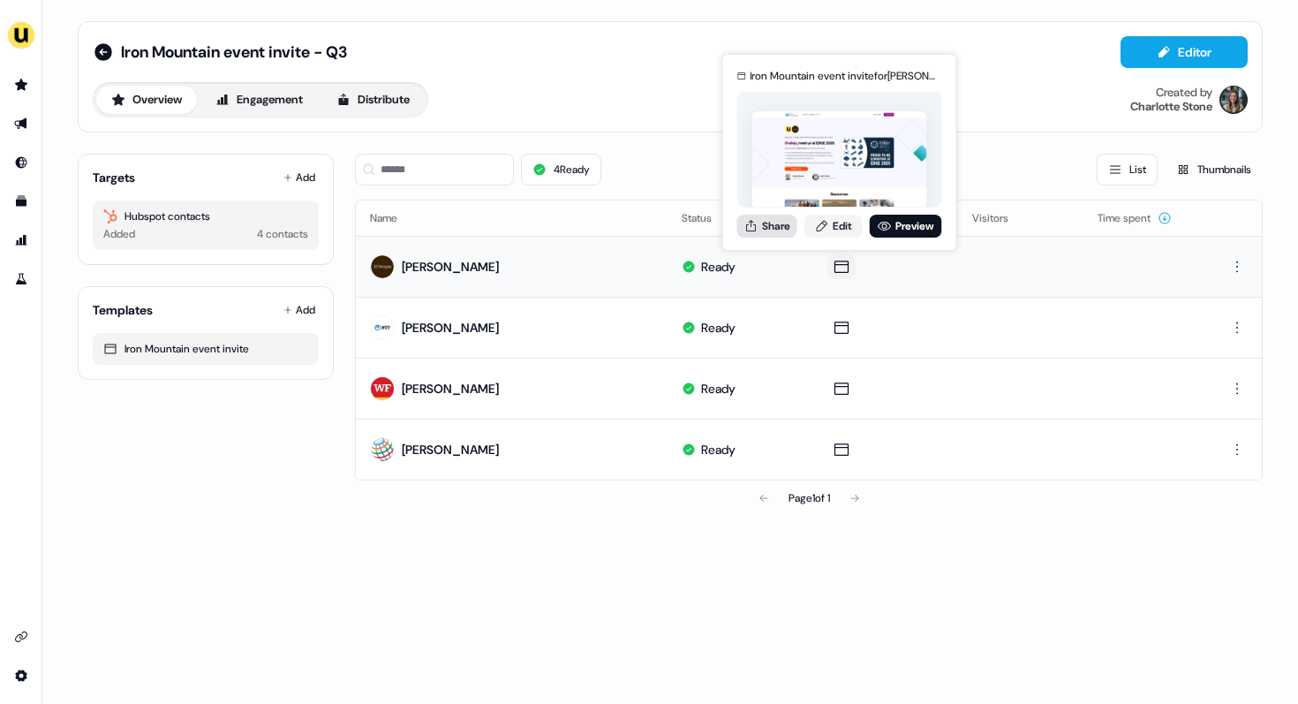
click at [786, 228] on button "Share" at bounding box center [768, 226] width 60 height 23
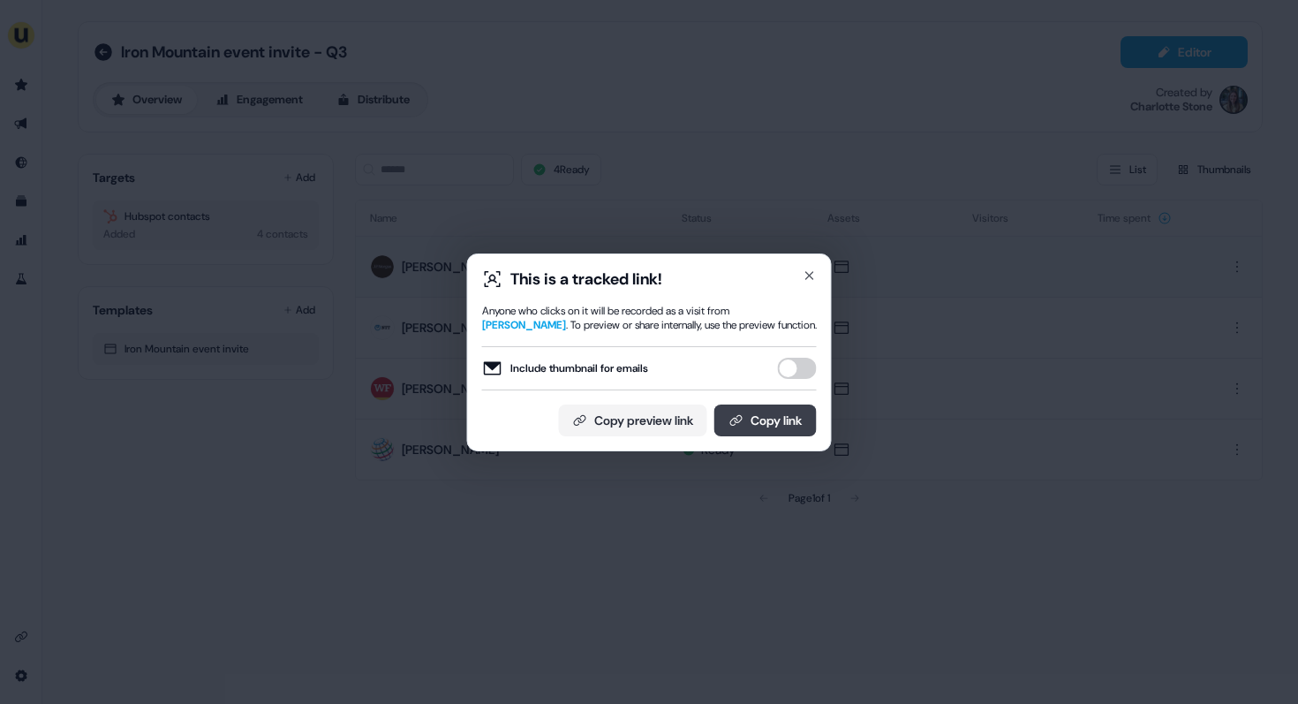
click at [767, 420] on button "Copy link" at bounding box center [766, 421] width 102 height 32
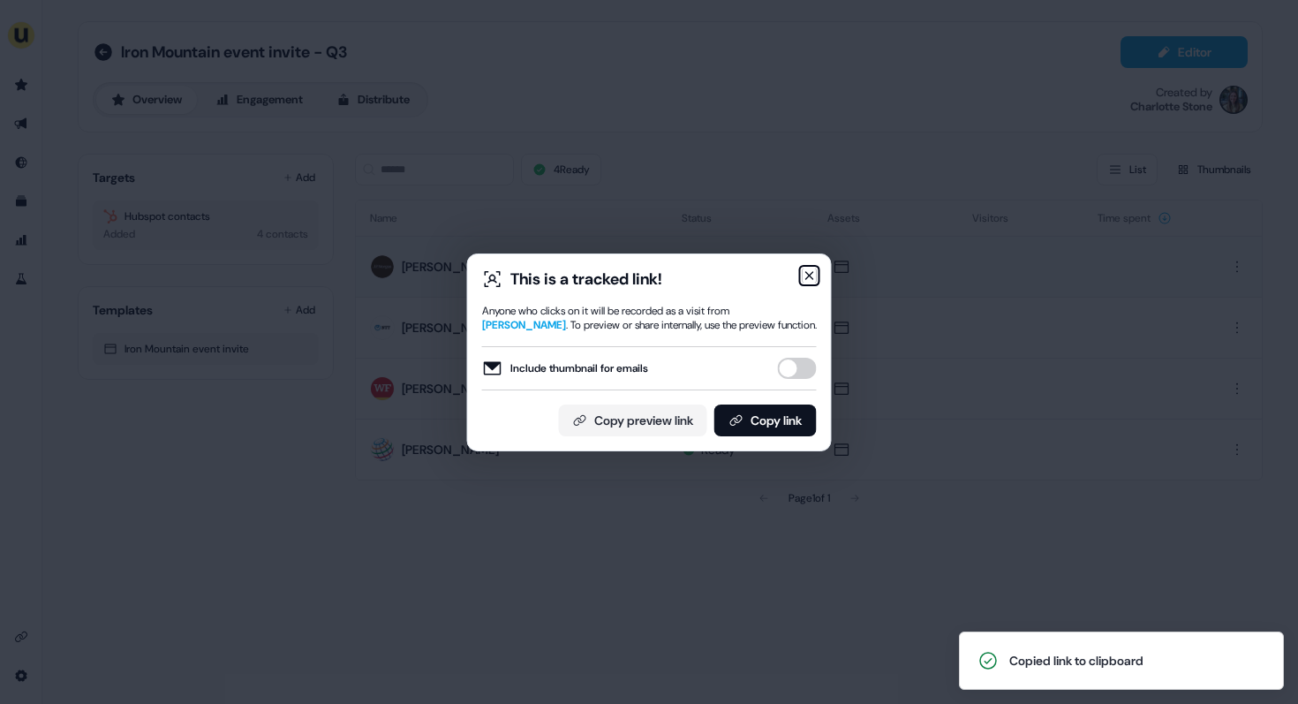
click at [810, 273] on icon "button" at bounding box center [809, 275] width 7 height 7
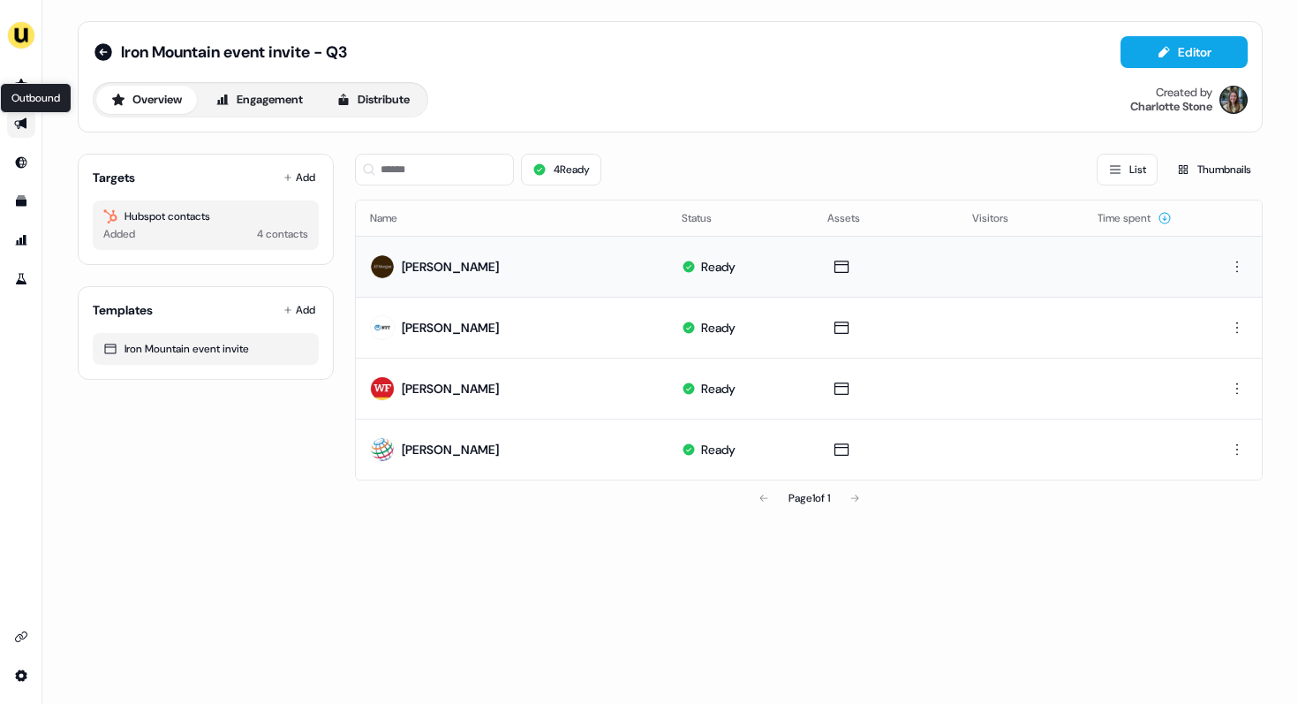
click at [24, 124] on icon "Go to outbound experience" at bounding box center [20, 123] width 12 height 11
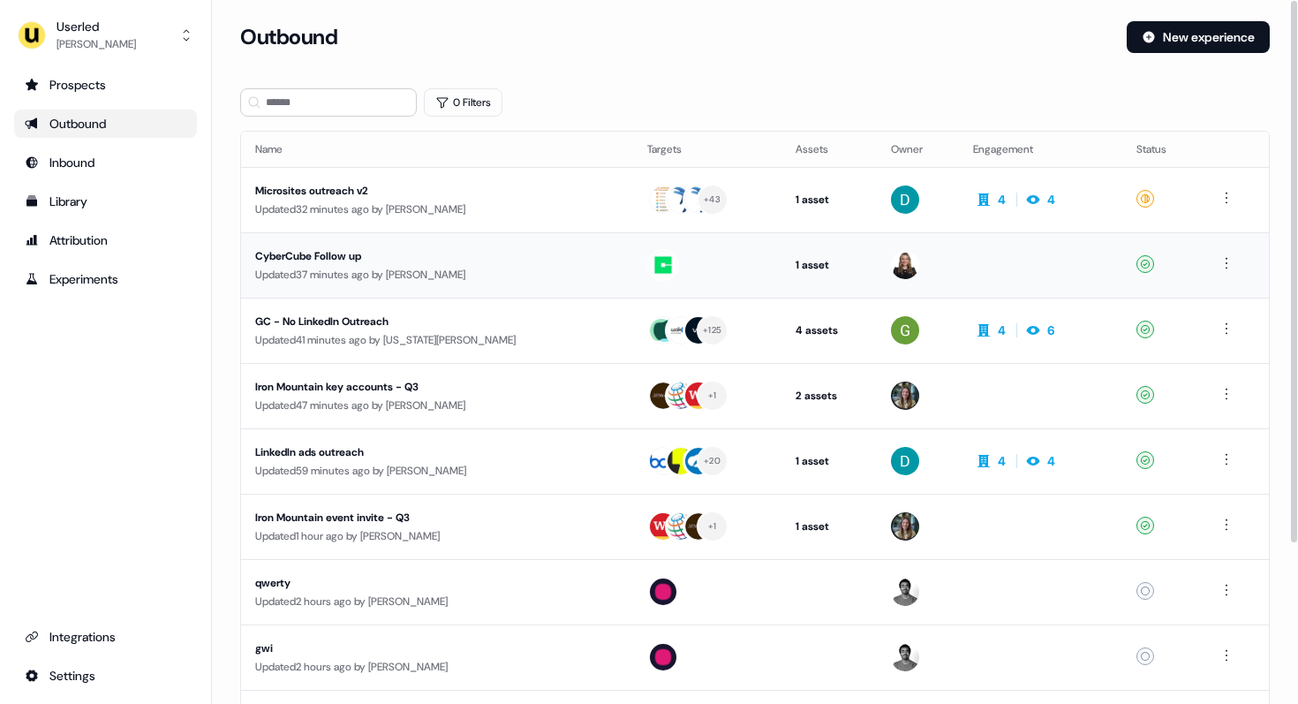
click at [330, 259] on div "CyberCube Follow up" at bounding box center [417, 256] width 325 height 18
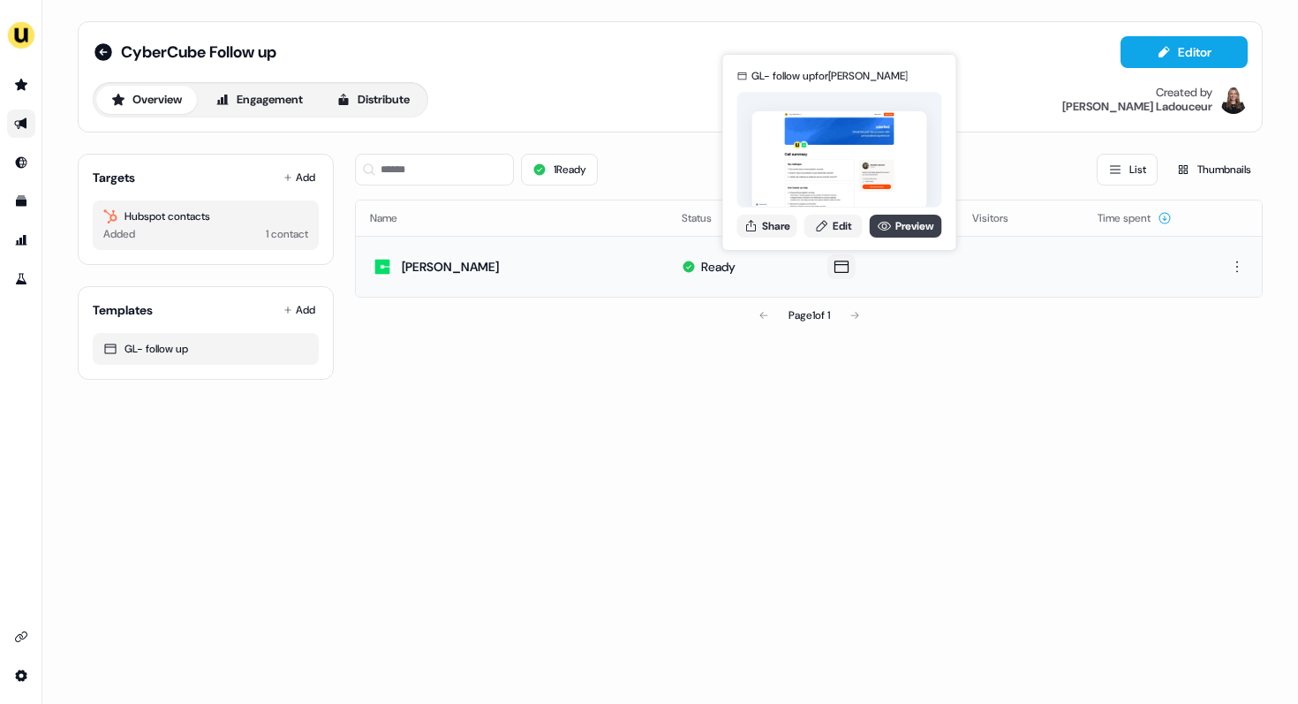
click at [889, 217] on link "Preview" at bounding box center [906, 226] width 72 height 23
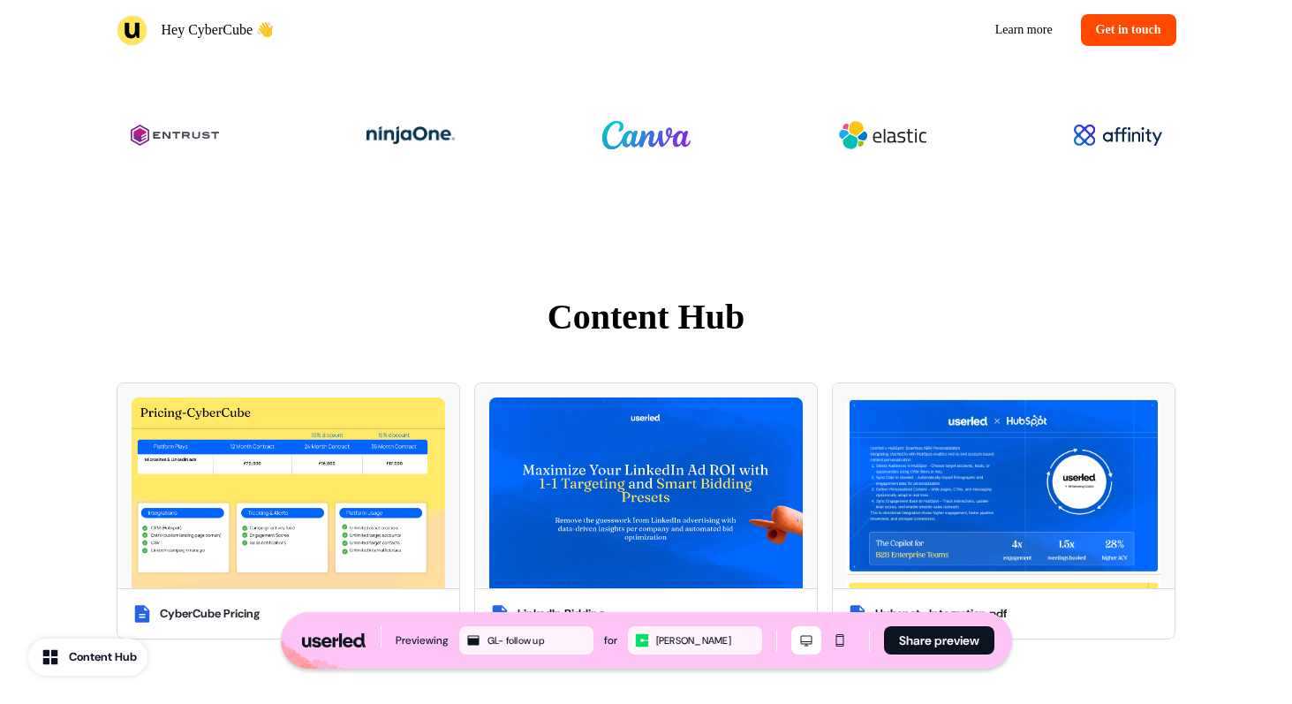
scroll to position [1199, 0]
